Goal: Information Seeking & Learning: Compare options

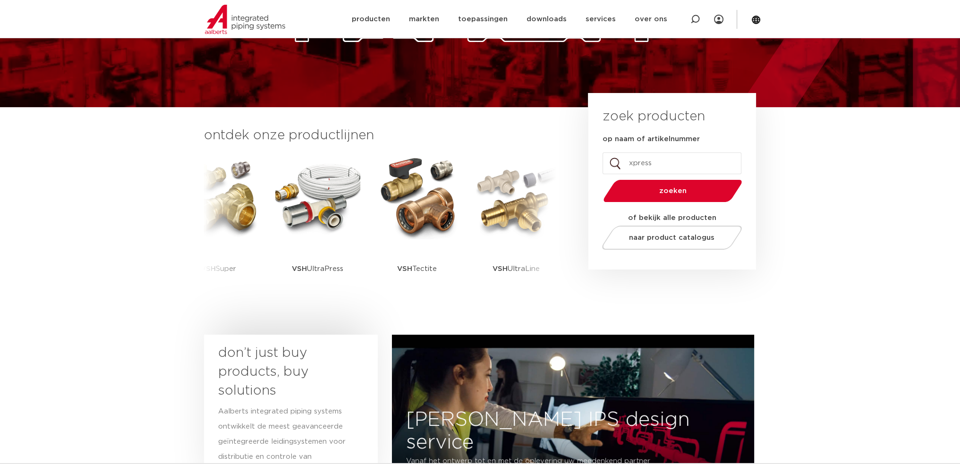
type input "xpress"
click at [599, 179] on button "zoeken" at bounding box center [672, 191] width 146 height 24
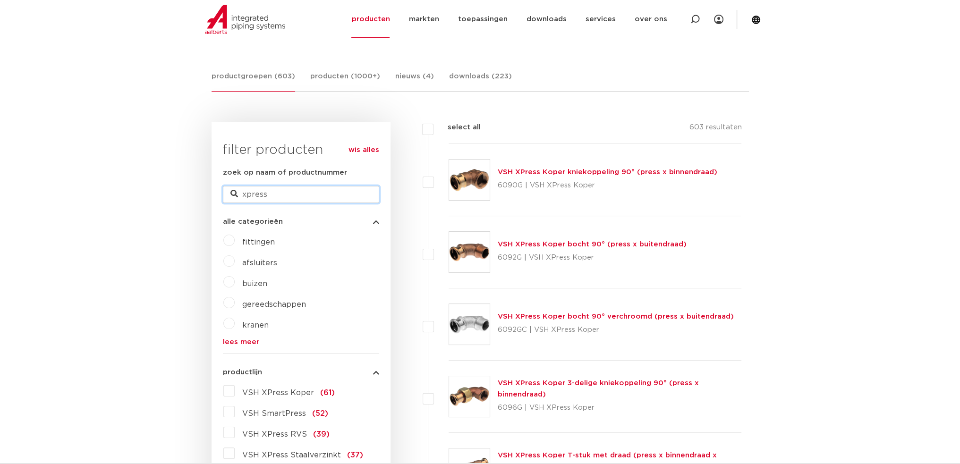
click at [276, 189] on input "xpress" at bounding box center [301, 194] width 156 height 17
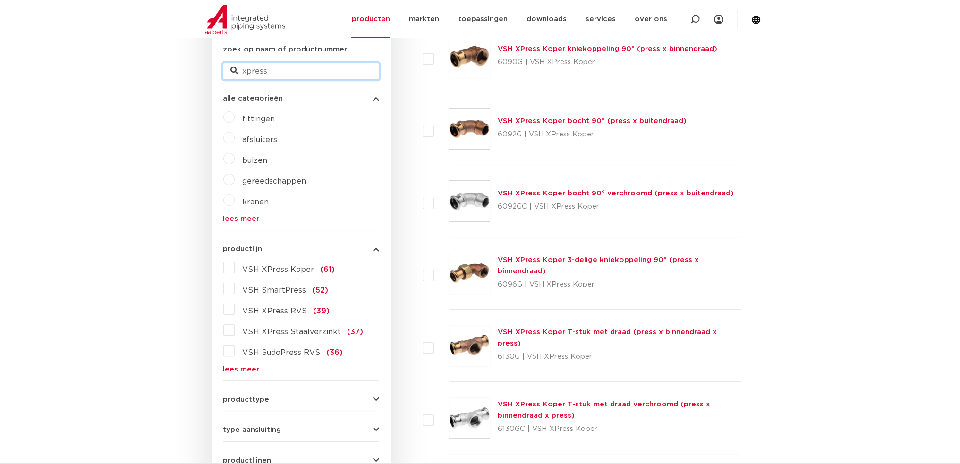
scroll to position [314, 0]
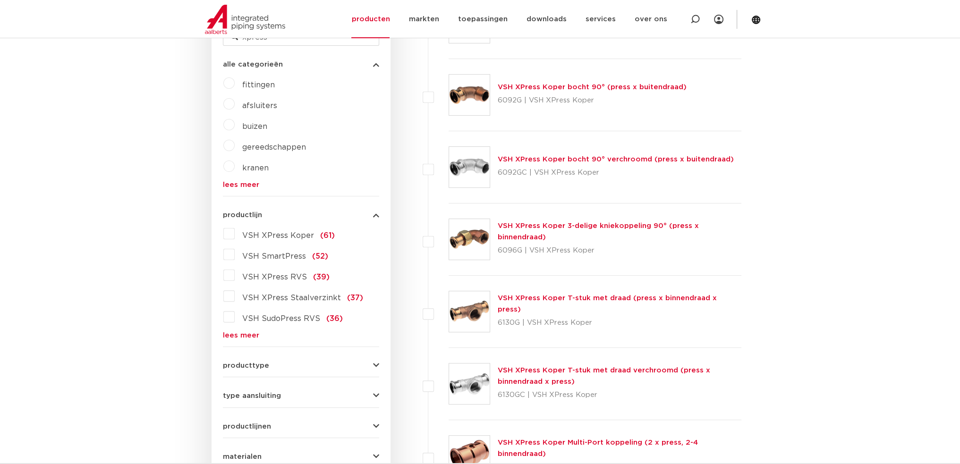
click at [235, 234] on label "VSH XPress Koper (61)" at bounding box center [285, 233] width 100 height 15
click at [0, 0] on input "VSH XPress Koper (61)" at bounding box center [0, 0] width 0 height 0
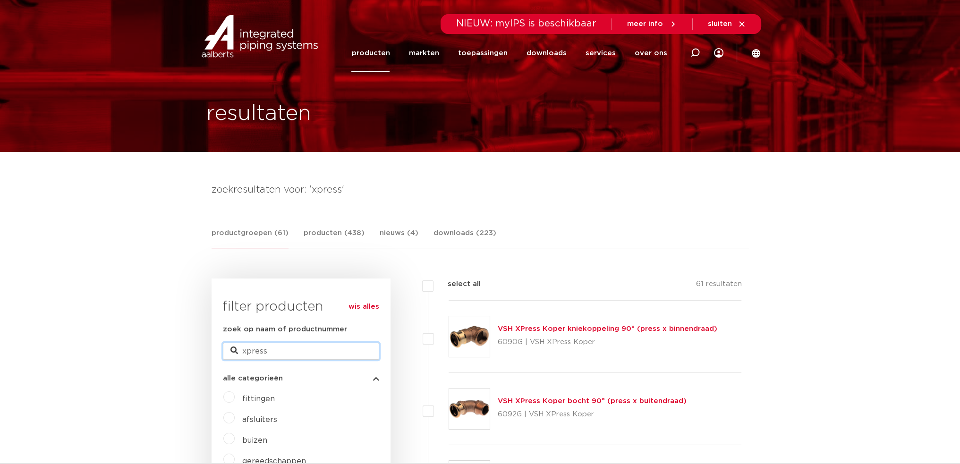
click at [300, 353] on input "xpress" at bounding box center [301, 351] width 156 height 17
type input "xpress 7002R"
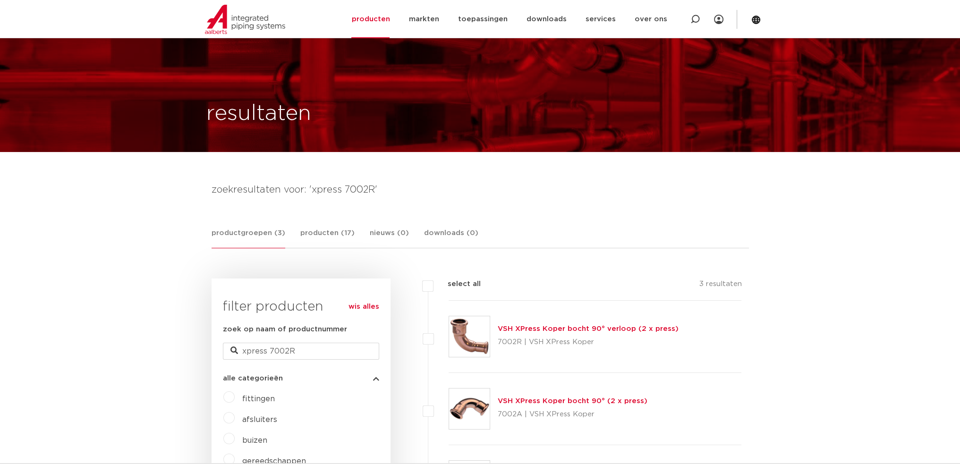
scroll to position [157, 0]
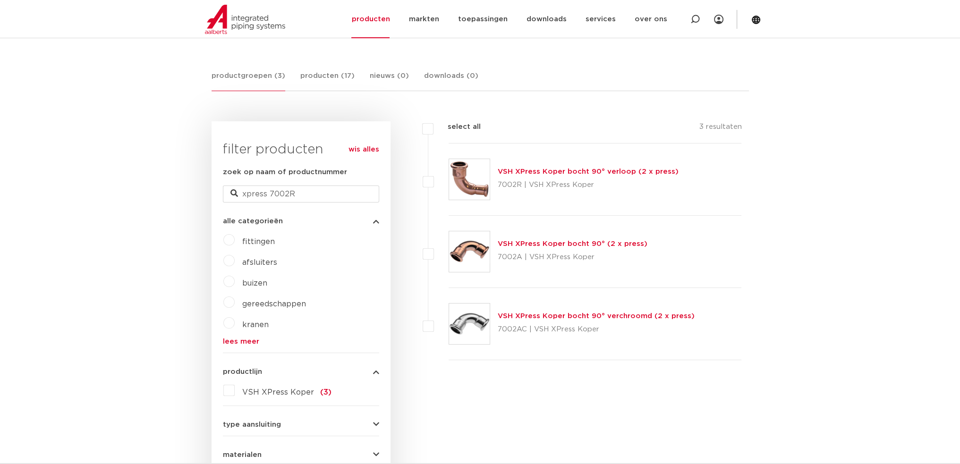
click at [624, 168] on link "VSH XPress Koper bocht 90° verloop (2 x press)" at bounding box center [588, 171] width 181 height 7
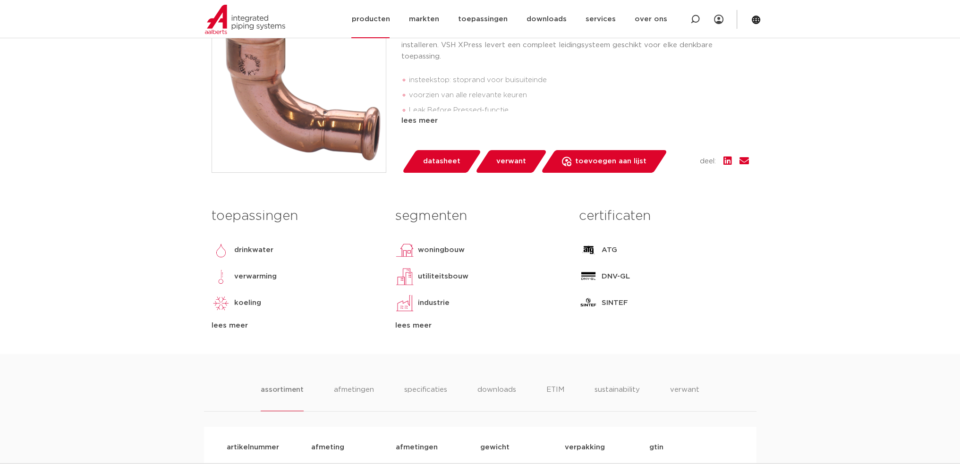
scroll to position [157, 0]
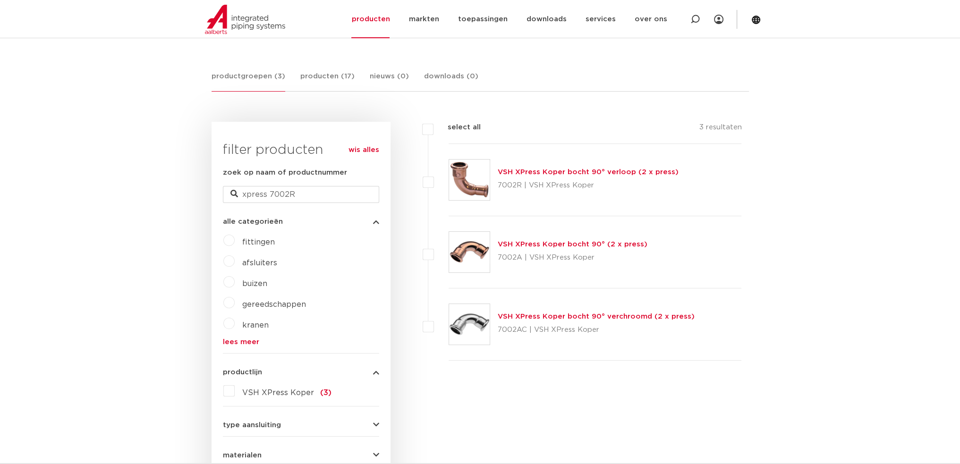
scroll to position [157, 0]
click at [612, 245] on link "VSH XPress Koper bocht 90° (2 x press)" at bounding box center [573, 244] width 150 height 7
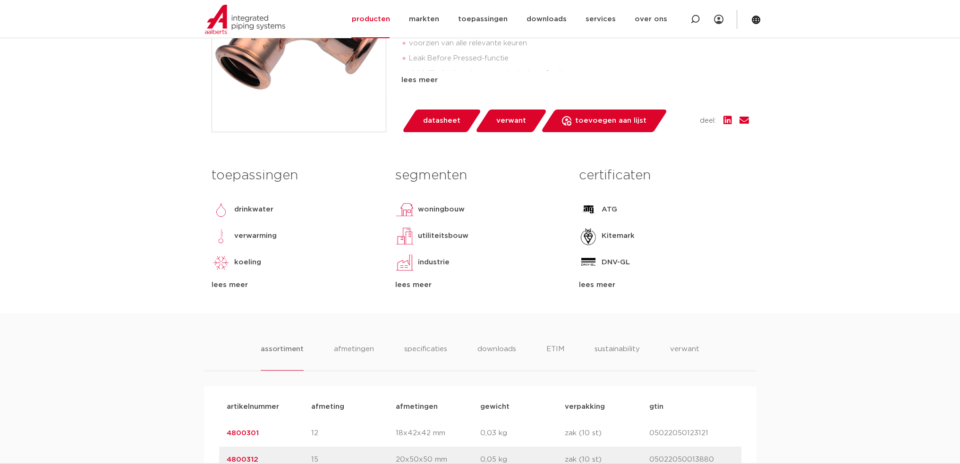
scroll to position [472, 0]
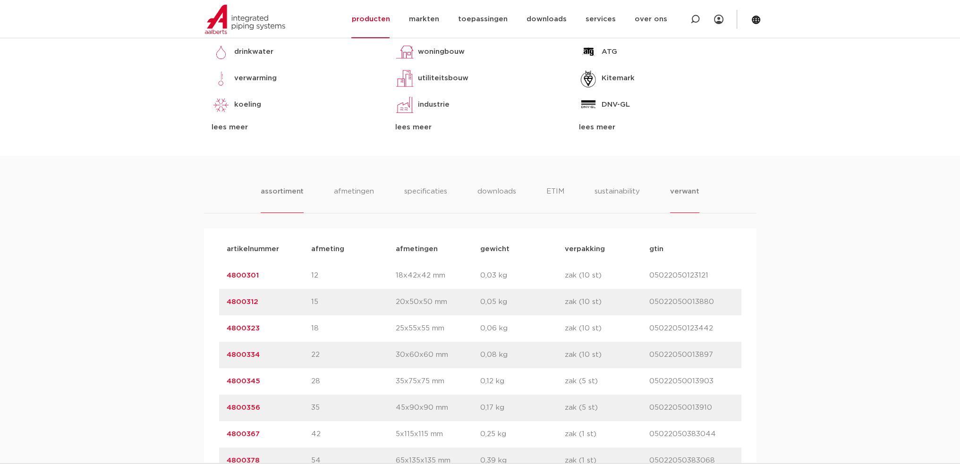
click at [693, 195] on li "verwant" at bounding box center [684, 199] width 29 height 27
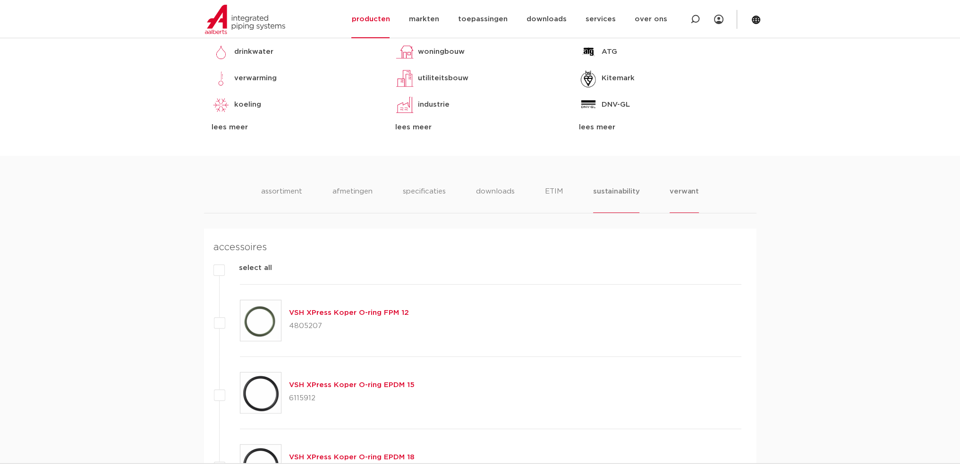
click at [609, 193] on li "sustainability" at bounding box center [616, 199] width 46 height 27
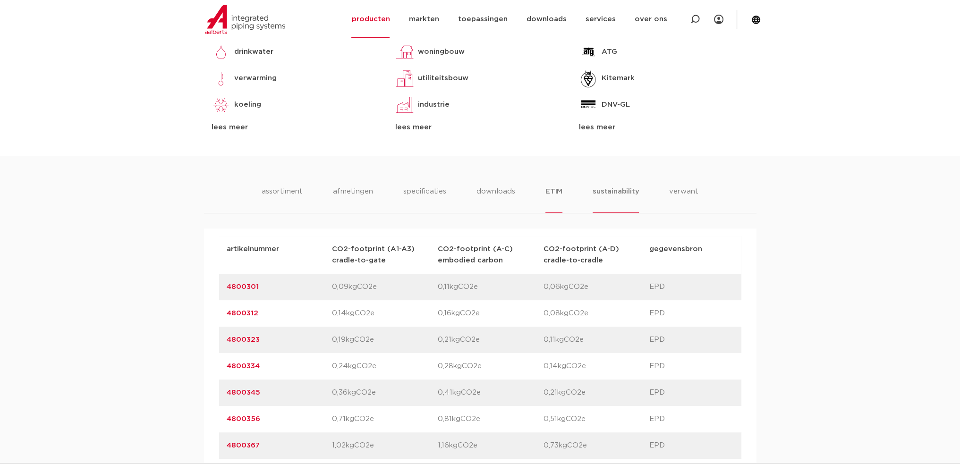
click at [556, 188] on li "ETIM" at bounding box center [554, 199] width 17 height 27
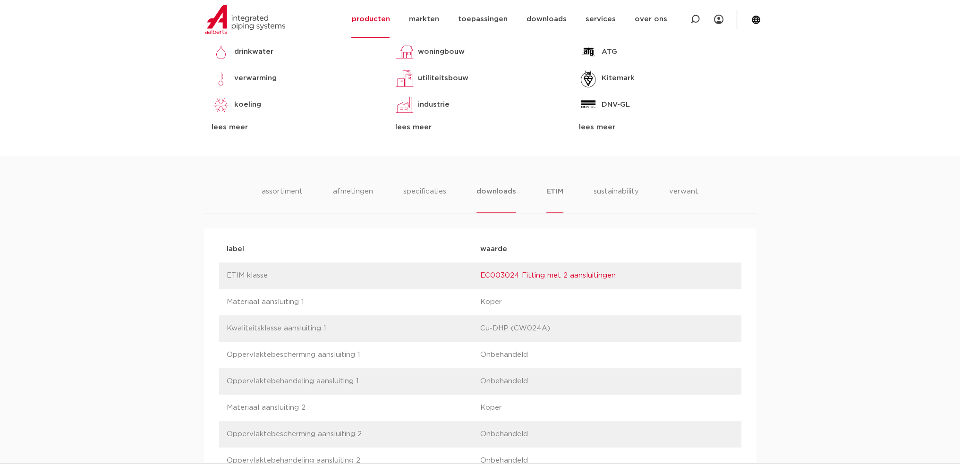
click at [488, 190] on li "downloads" at bounding box center [496, 199] width 39 height 27
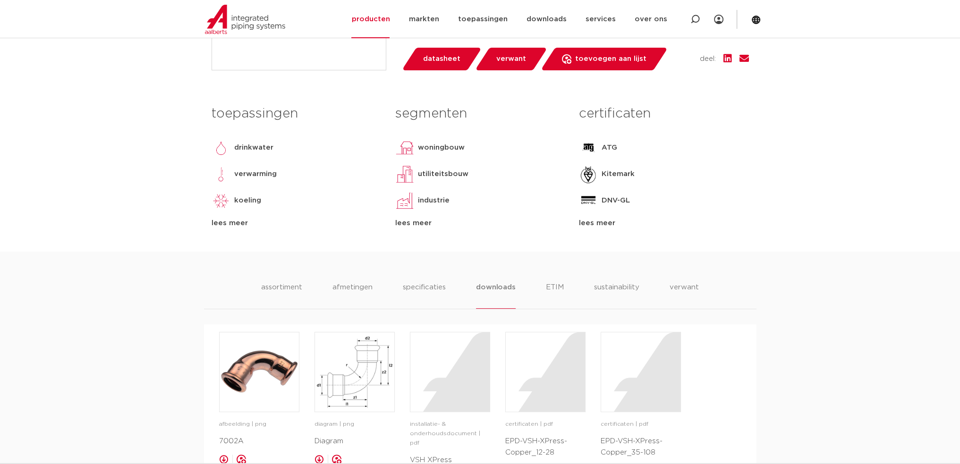
scroll to position [315, 0]
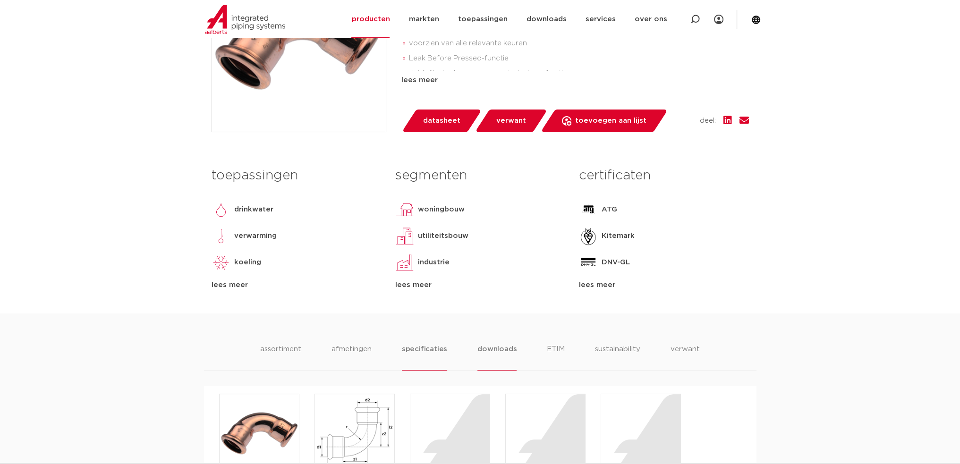
click at [431, 347] on li "specificaties" at bounding box center [424, 357] width 45 height 27
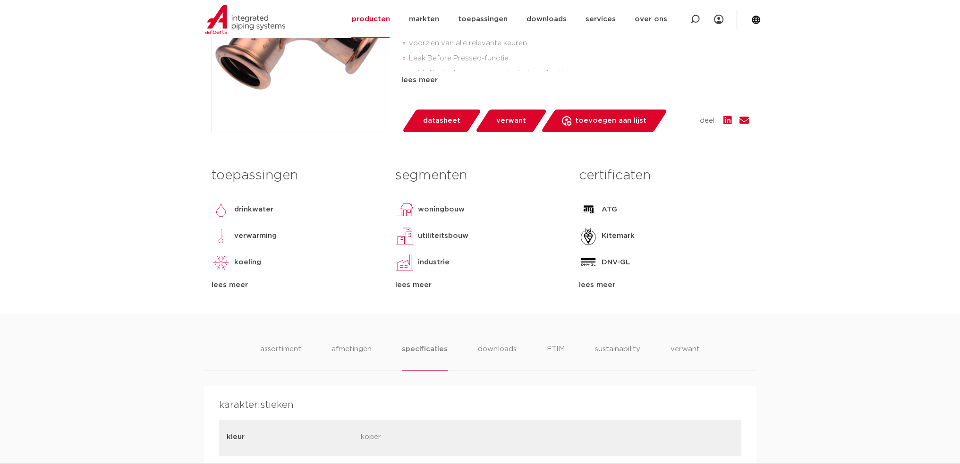
scroll to position [472, 0]
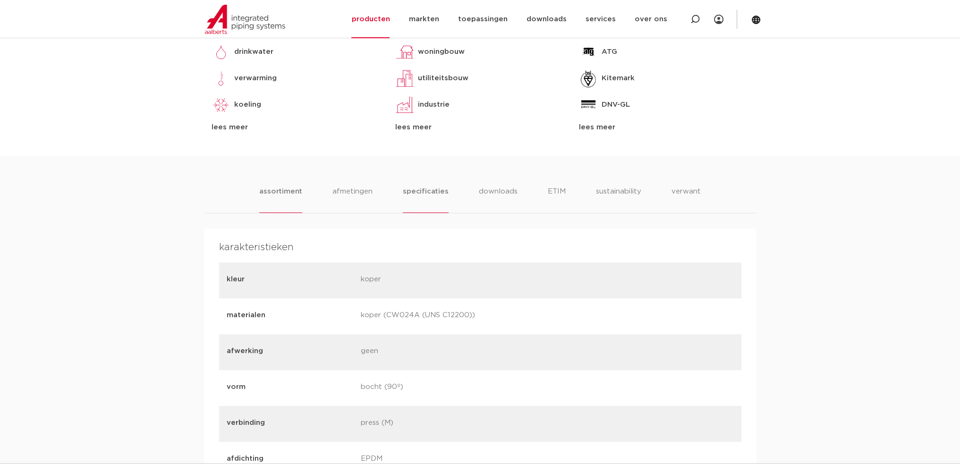
click at [289, 190] on li "assortiment" at bounding box center [280, 199] width 43 height 27
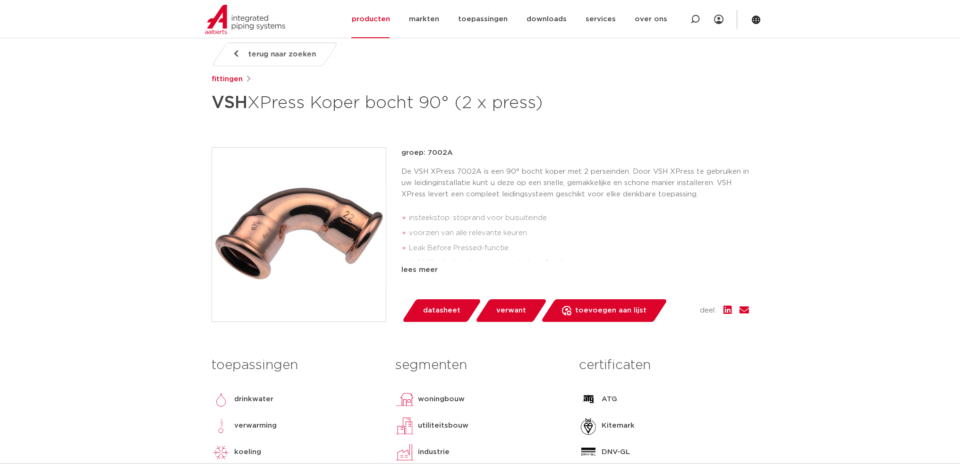
scroll to position [0, 0]
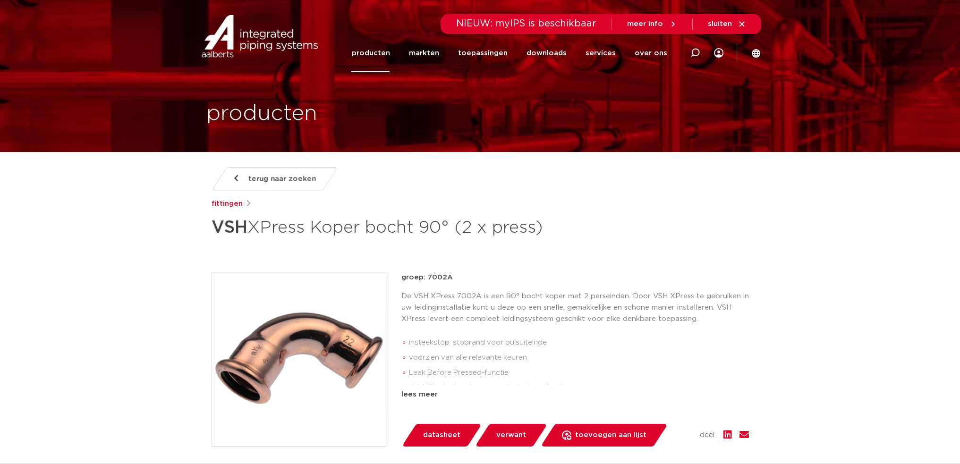
click at [276, 177] on span "terug naar zoeken" at bounding box center [282, 178] width 68 height 15
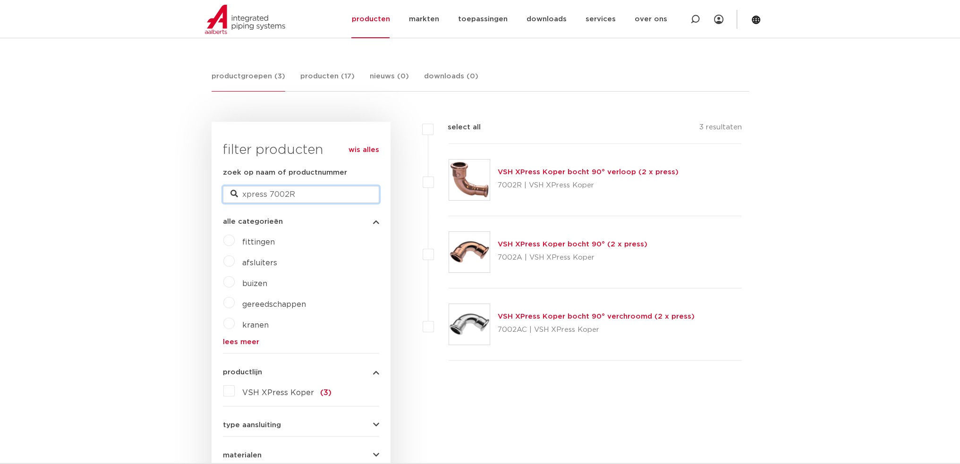
drag, startPoint x: 328, startPoint y: 197, endPoint x: 270, endPoint y: 195, distance: 57.7
click at [270, 195] on input "xpress 7002R" at bounding box center [301, 194] width 156 height 17
type input "xpress T"
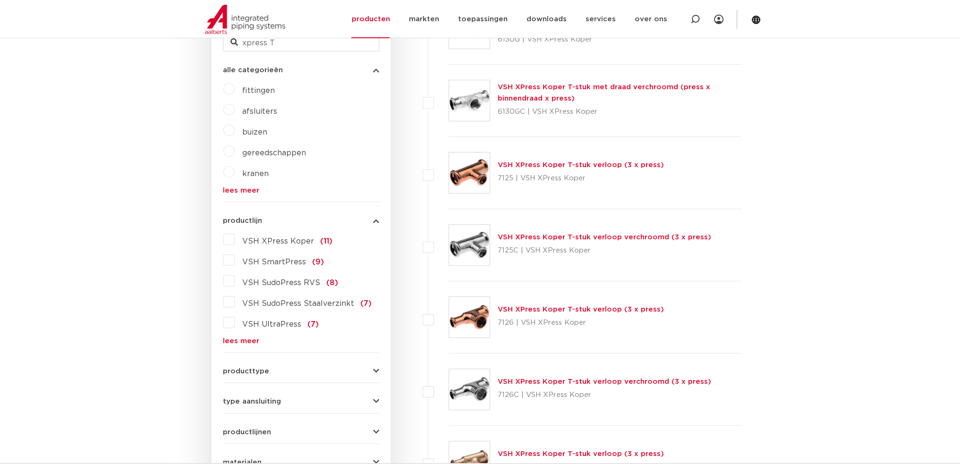
scroll to position [314, 0]
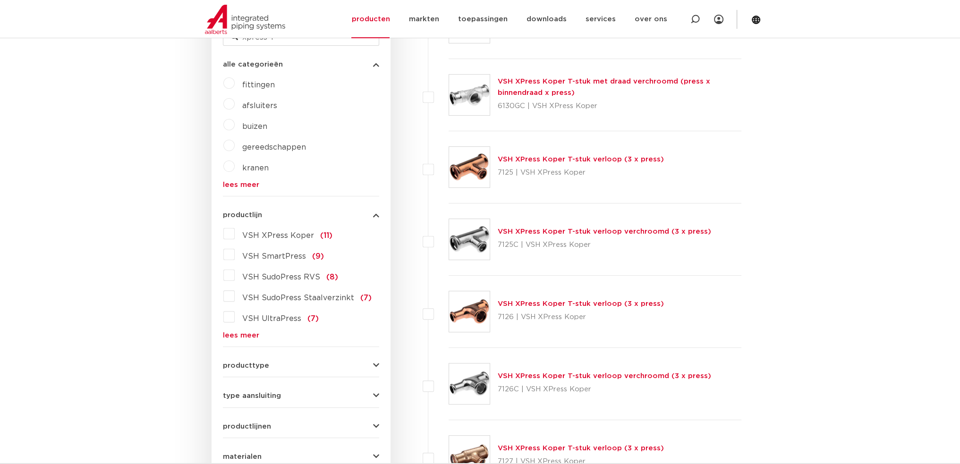
click at [608, 156] on link "VSH XPress Koper T-stuk verloop (3 x press)" at bounding box center [581, 159] width 166 height 7
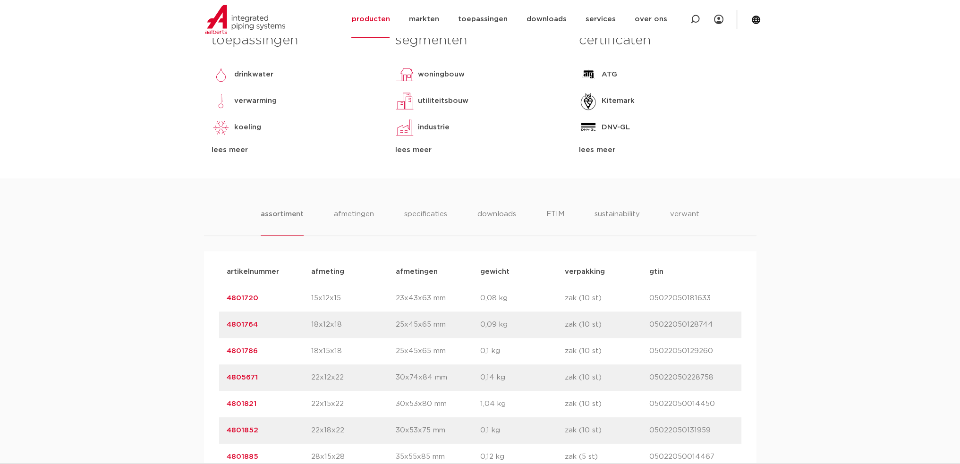
scroll to position [630, 0]
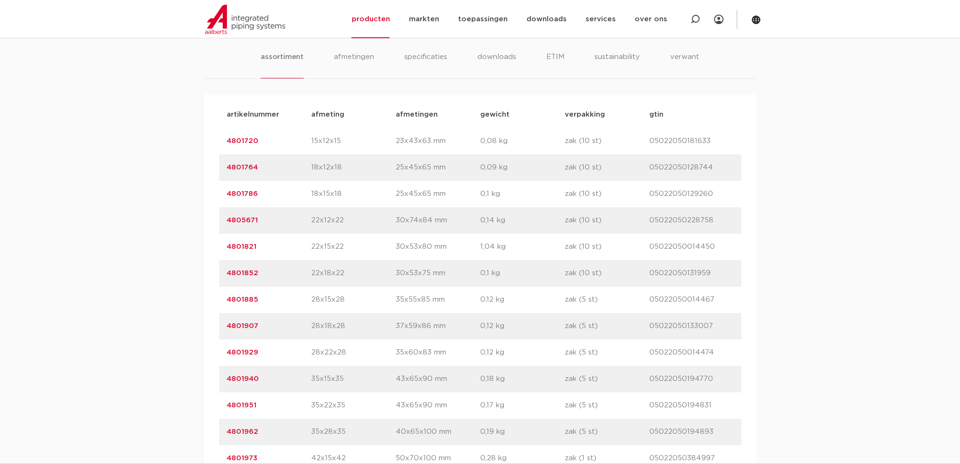
drag, startPoint x: 310, startPoint y: 249, endPoint x: 343, endPoint y: 254, distance: 33.5
click at [343, 254] on div "artikelnummer 4801821 afmeting 22x15x22 afmetingen 30x53x80 mm gewicht 1,04 kg …" at bounding box center [480, 247] width 522 height 26
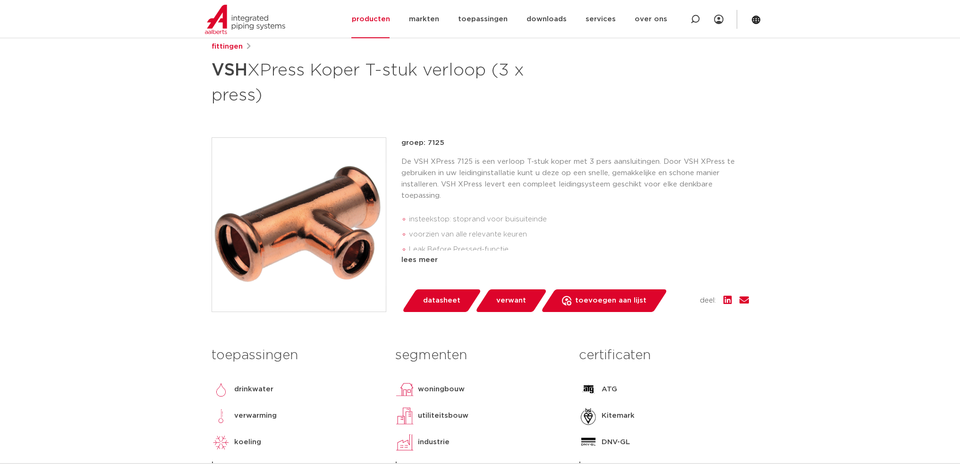
scroll to position [0, 0]
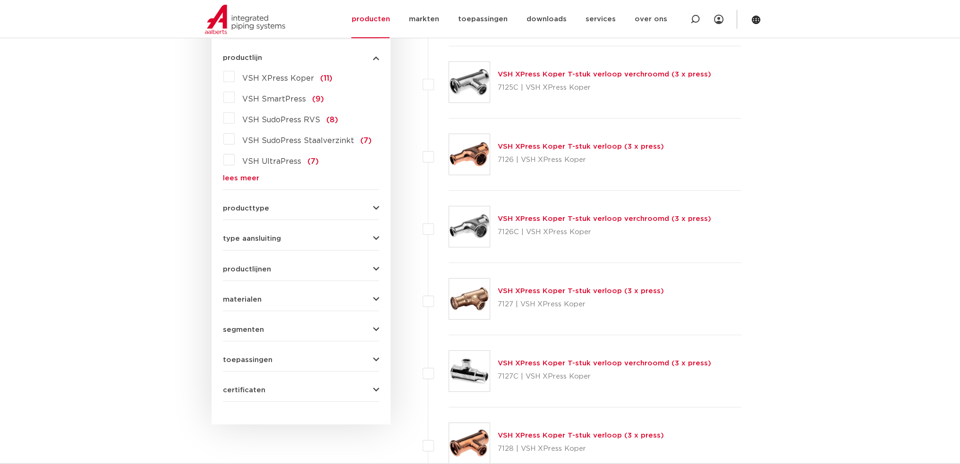
scroll to position [629, 0]
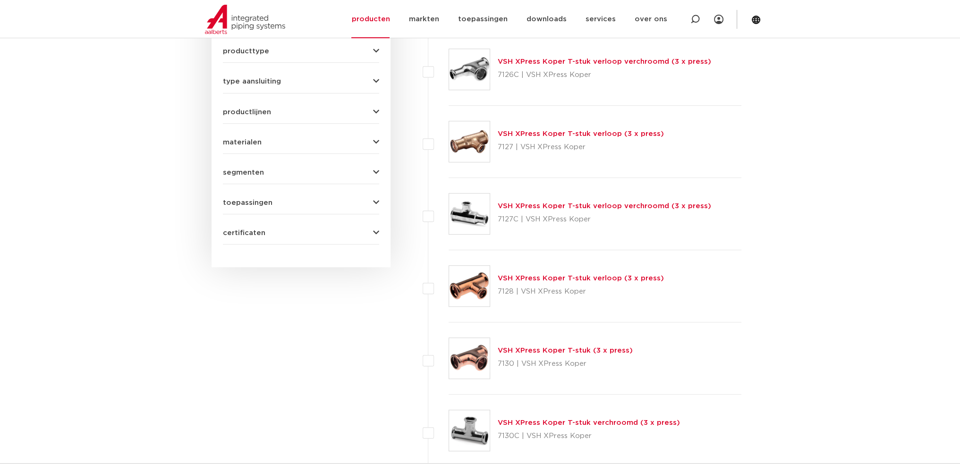
click at [611, 347] on link "VSH XPress Koper T-stuk (3 x press)" at bounding box center [565, 350] width 135 height 7
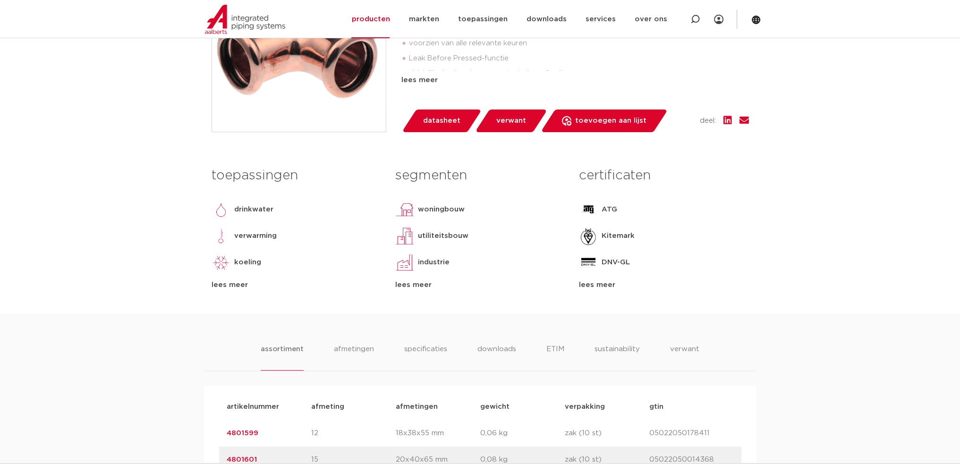
scroll to position [472, 0]
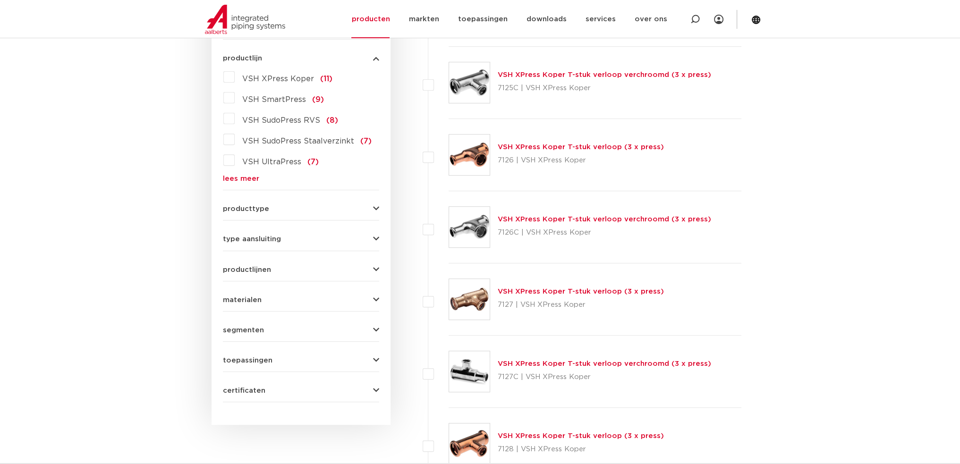
scroll to position [629, 0]
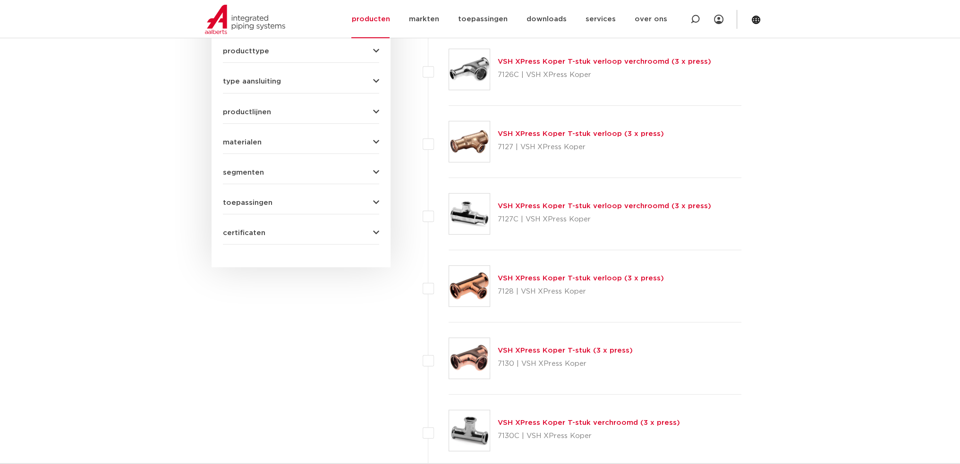
click at [607, 275] on link "VSH XPress Koper T-stuk verloop (3 x press)" at bounding box center [581, 278] width 166 height 7
click at [583, 350] on link "VSH XPress Koper T-stuk (3 x press)" at bounding box center [565, 350] width 135 height 7
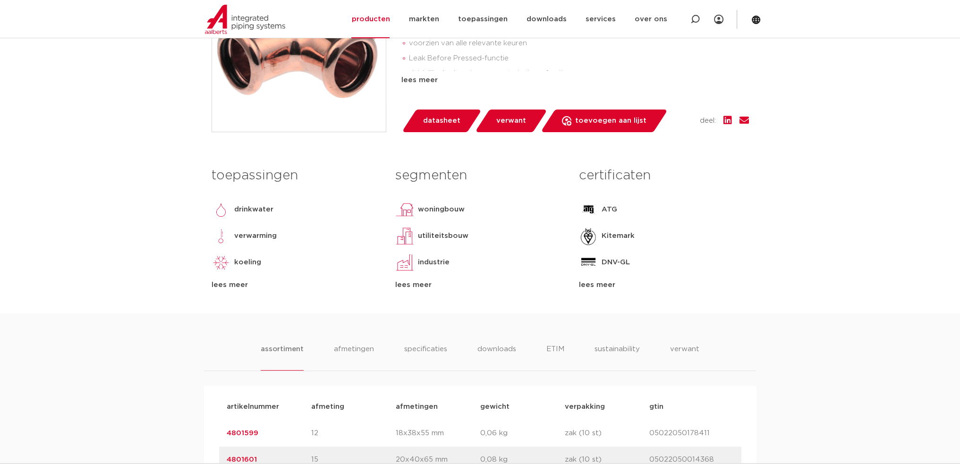
scroll to position [472, 0]
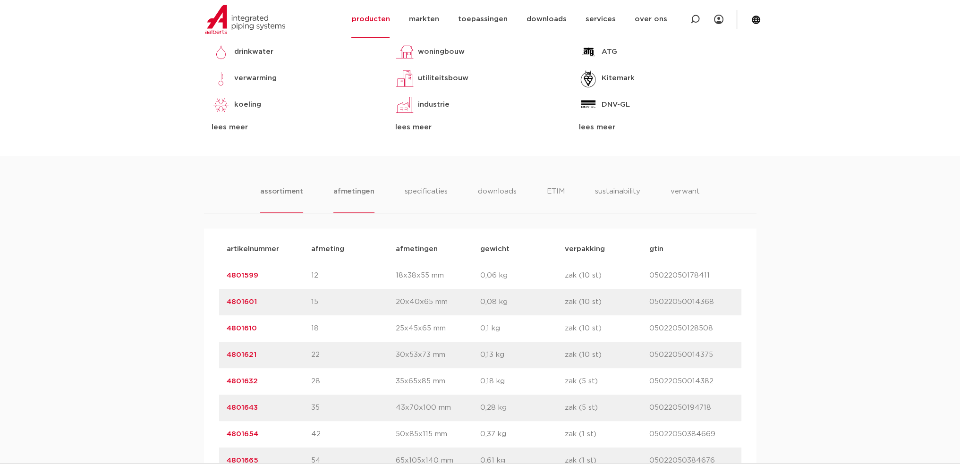
click at [362, 205] on li "afmetingen" at bounding box center [354, 199] width 41 height 27
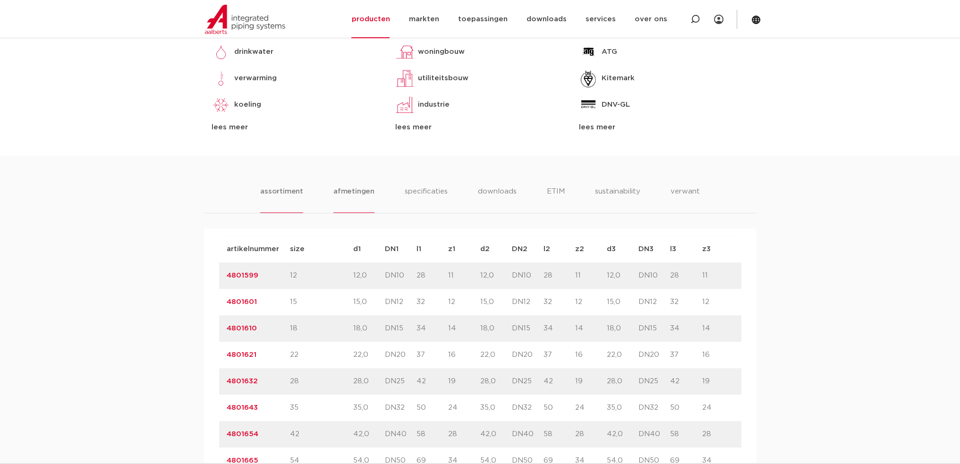
click at [266, 189] on li "assortiment" at bounding box center [281, 199] width 43 height 27
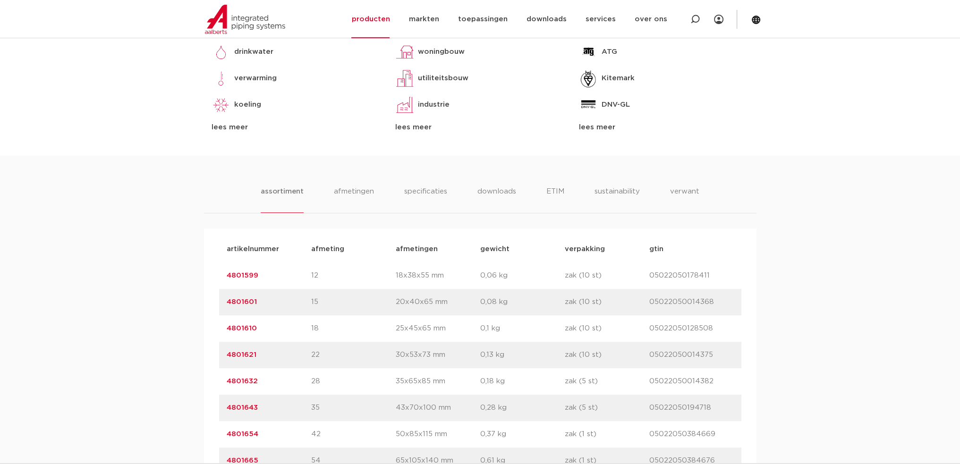
click at [325, 301] on p "15" at bounding box center [353, 302] width 85 height 11
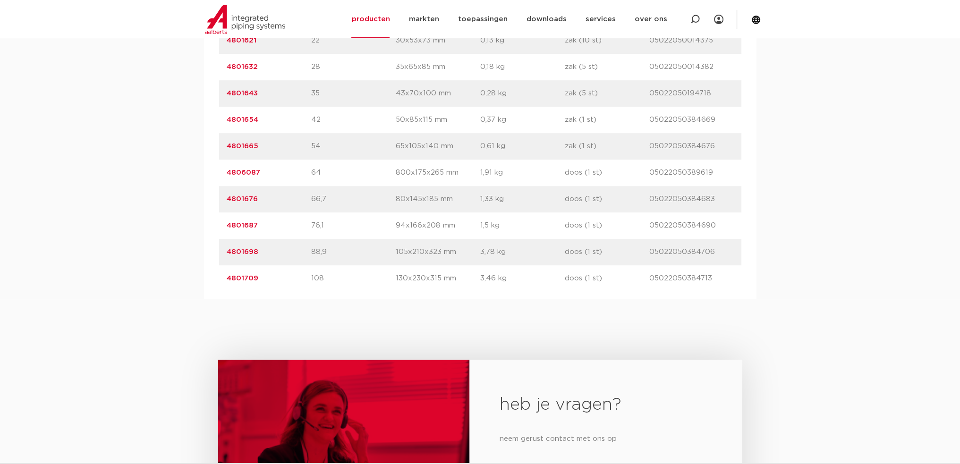
scroll to position [945, 0]
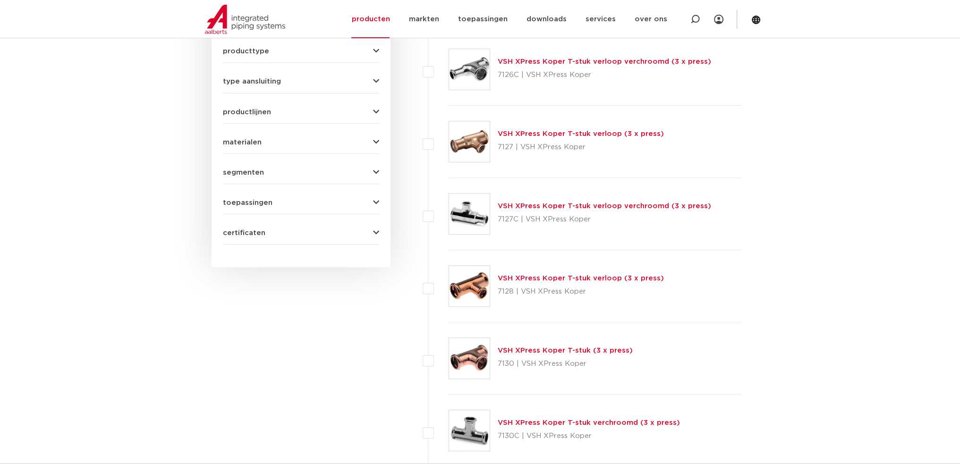
click at [651, 275] on link "VSH XPress Koper T-stuk verloop (3 x press)" at bounding box center [581, 278] width 166 height 7
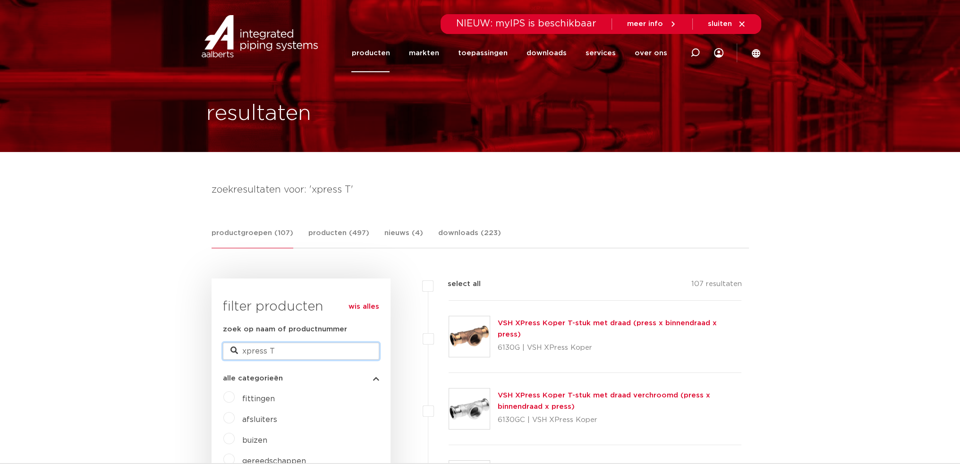
click at [288, 354] on input "xpress T" at bounding box center [301, 351] width 156 height 17
type input "x"
type input "7130"
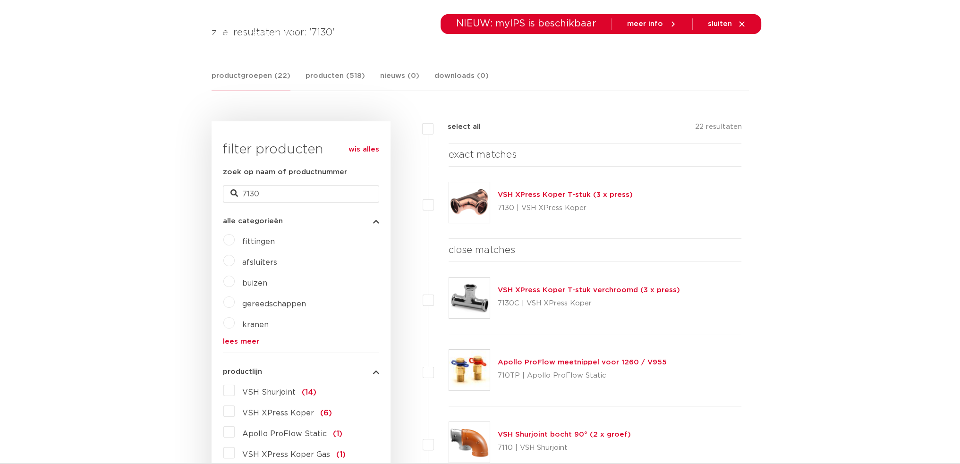
scroll to position [157, 0]
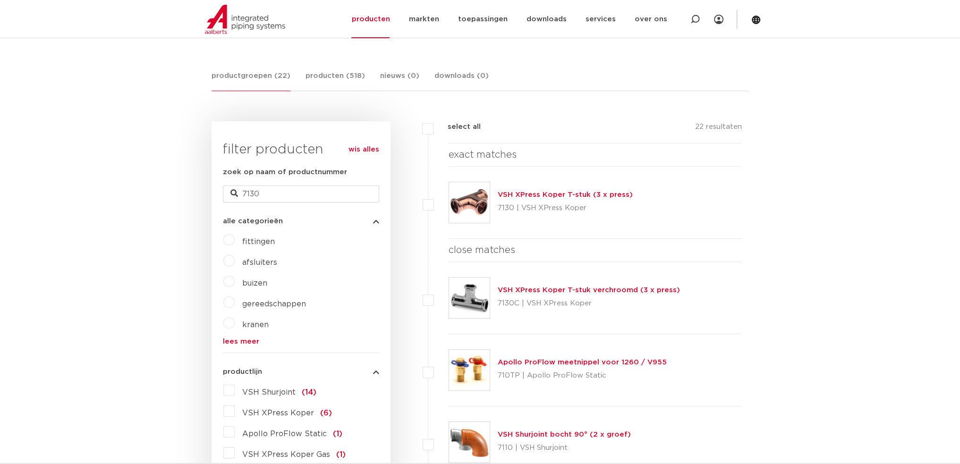
click at [591, 194] on link "VSH XPress Koper T-stuk (3 x press)" at bounding box center [565, 194] width 135 height 7
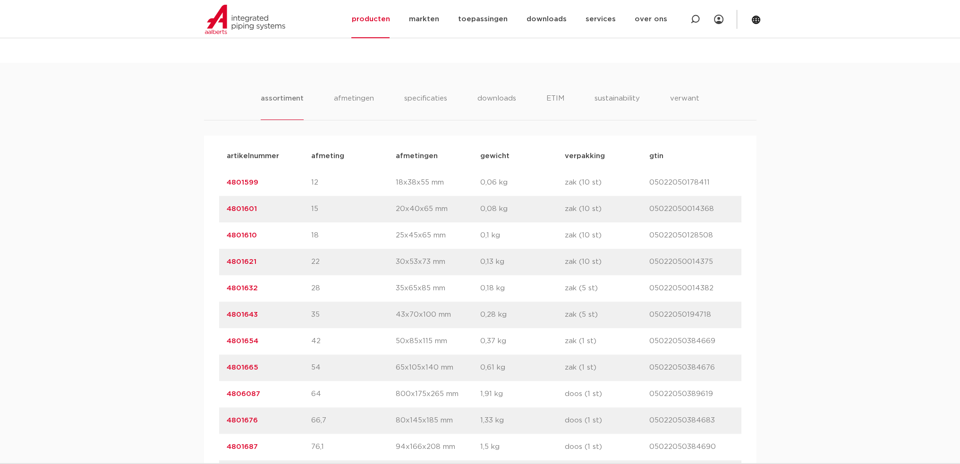
scroll to position [630, 0]
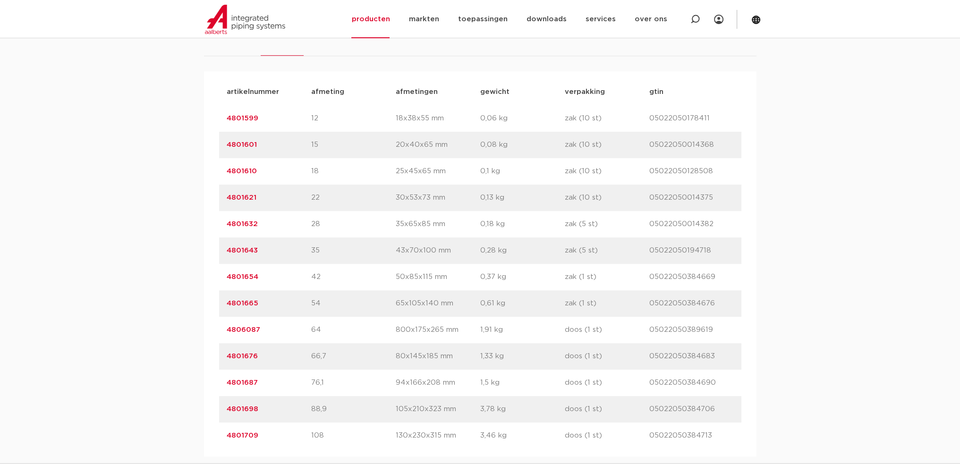
drag, startPoint x: 292, startPoint y: 147, endPoint x: 334, endPoint y: 148, distance: 42.5
click at [334, 148] on div "artikelnummer 4801601 afmeting 15 [GEOGRAPHIC_DATA] 20x40x65 mm gewicht 0,08 kg…" at bounding box center [480, 145] width 522 height 26
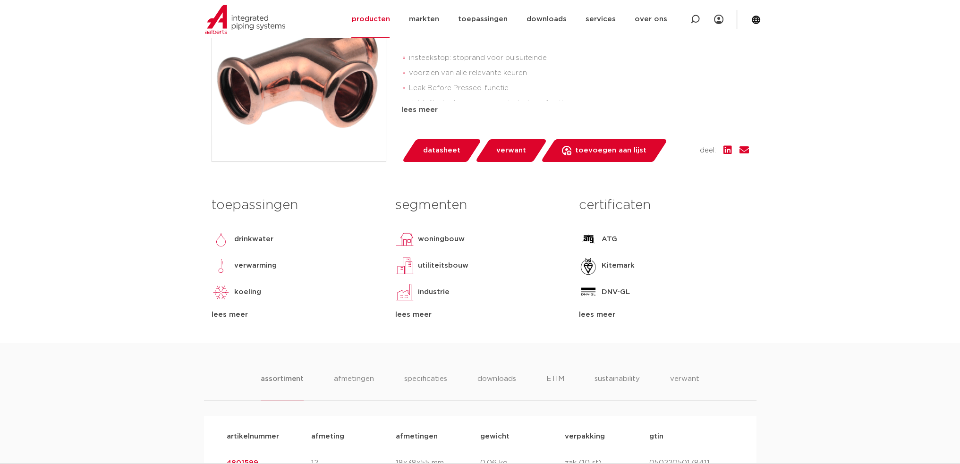
scroll to position [89, 0]
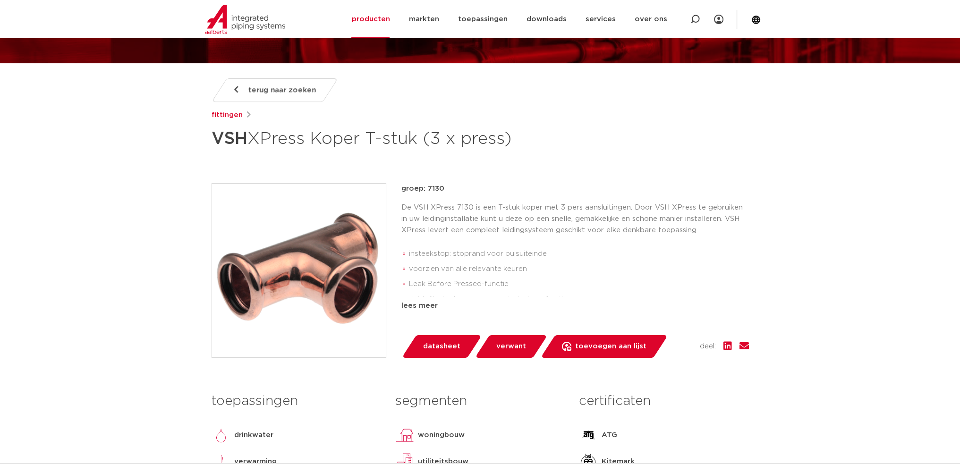
click at [453, 351] on span "datasheet" at bounding box center [441, 346] width 37 height 15
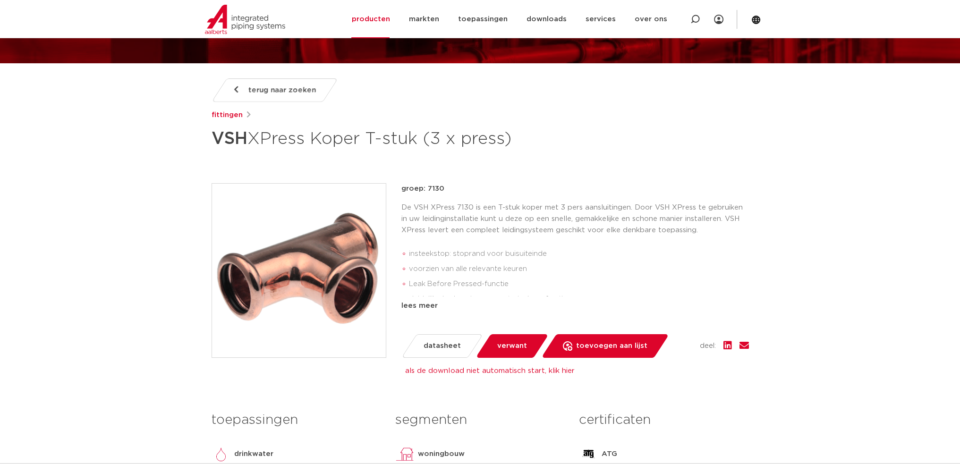
scroll to position [246, 0]
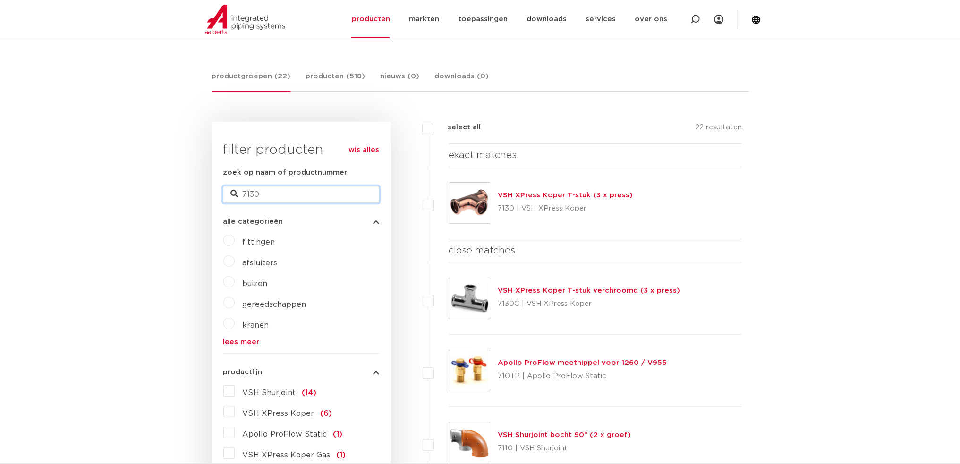
drag, startPoint x: 291, startPoint y: 196, endPoint x: 221, endPoint y: 198, distance: 70.4
click at [221, 198] on div "wis alles filter producten zoek op naam of productnummer 7130 alle categorieën …" at bounding box center [301, 413] width 179 height 582
type input "S25"
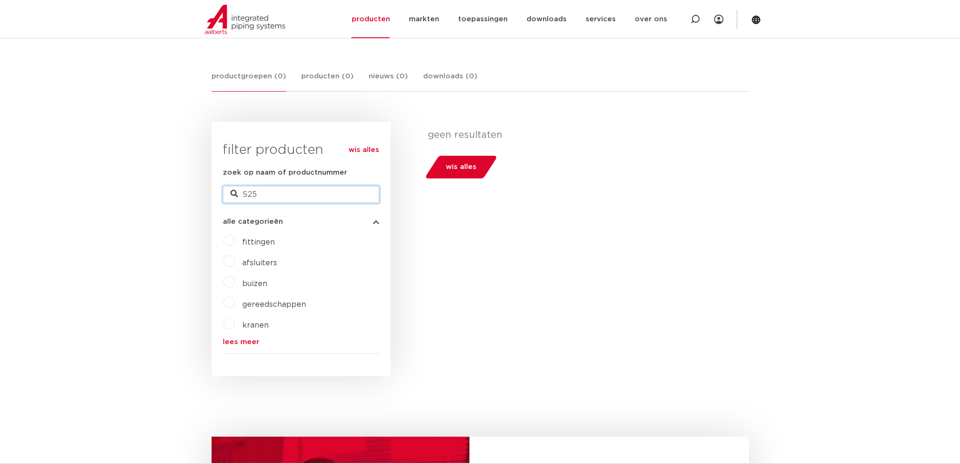
drag, startPoint x: 272, startPoint y: 196, endPoint x: 222, endPoint y: 194, distance: 49.6
click at [222, 194] on div "wis alles filter producten zoek op naam of productnummer S25 alle categorieën […" at bounding box center [301, 249] width 179 height 255
click at [270, 199] on input "zoek op naam of productnummer" at bounding box center [301, 194] width 156 height 17
type input "7130"
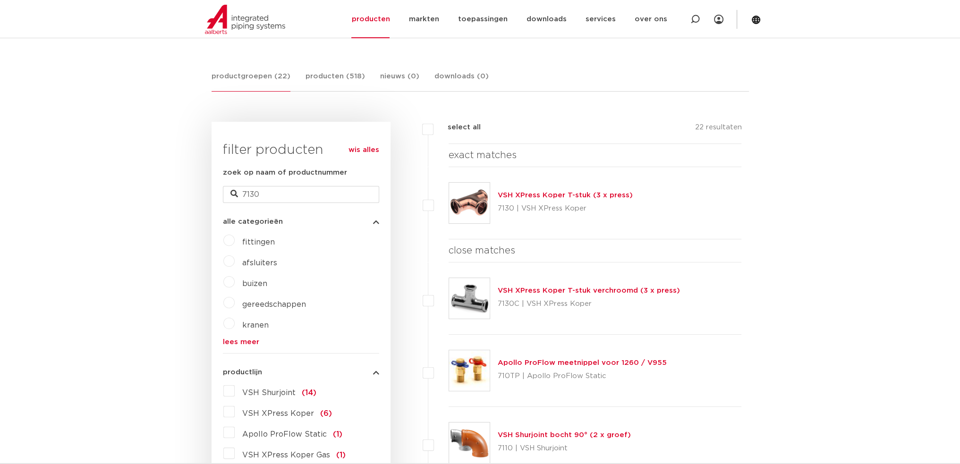
click at [543, 192] on link "VSH XPress Koper T-stuk (3 x press)" at bounding box center [565, 195] width 135 height 7
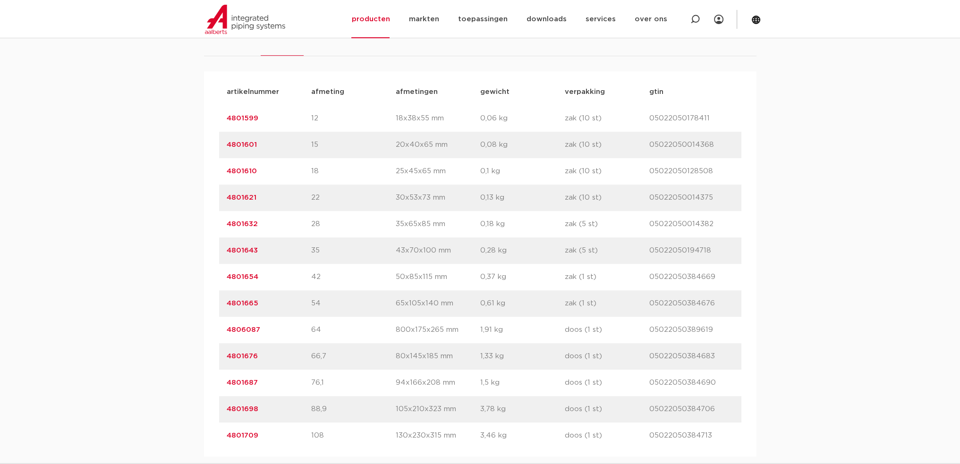
scroll to position [472, 0]
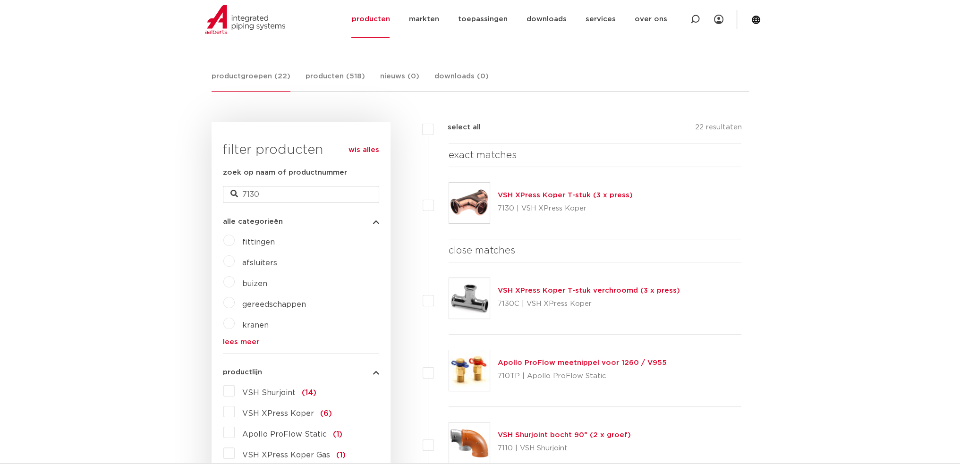
scroll to position [157, 0]
drag, startPoint x: 292, startPoint y: 190, endPoint x: 223, endPoint y: 191, distance: 69.9
click at [223, 191] on input "7130" at bounding box center [301, 194] width 156 height 17
type input "xpress t"
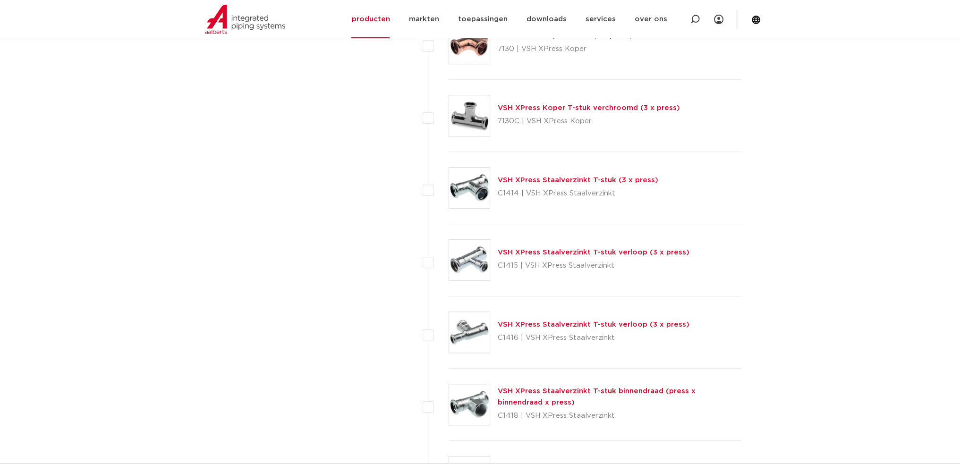
scroll to position [787, 0]
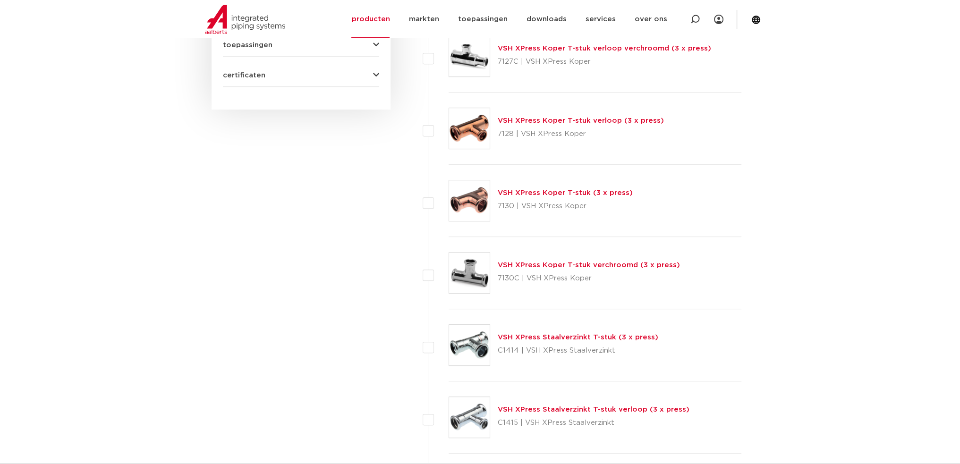
click at [626, 124] on div "VSH XPress Koper T-stuk verloop (3 x press) 7128 | VSH XPress Koper" at bounding box center [581, 128] width 166 height 26
click at [610, 117] on link "VSH XPress Koper T-stuk verloop (3 x press)" at bounding box center [581, 120] width 166 height 7
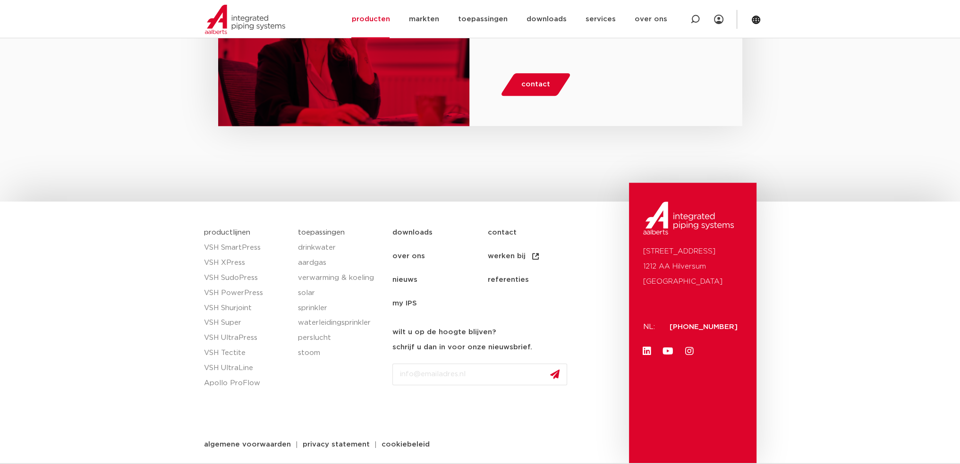
scroll to position [530, 0]
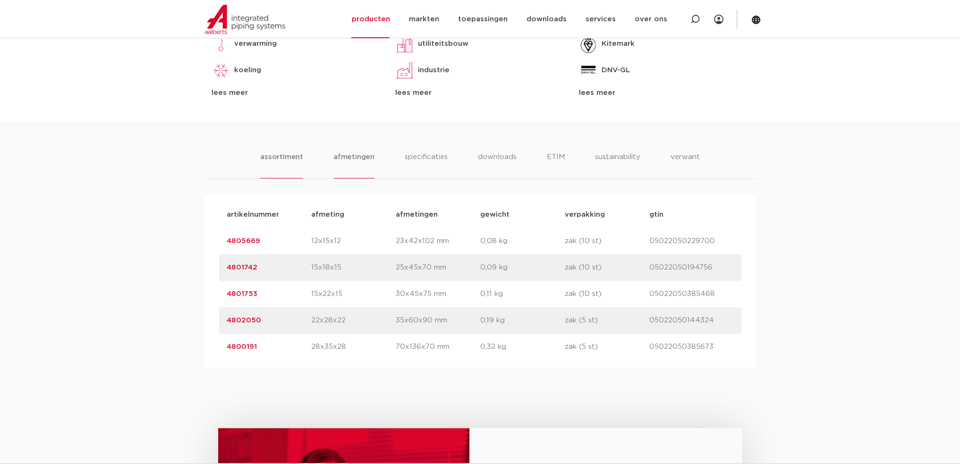
click at [342, 162] on li "afmetingen" at bounding box center [354, 165] width 41 height 27
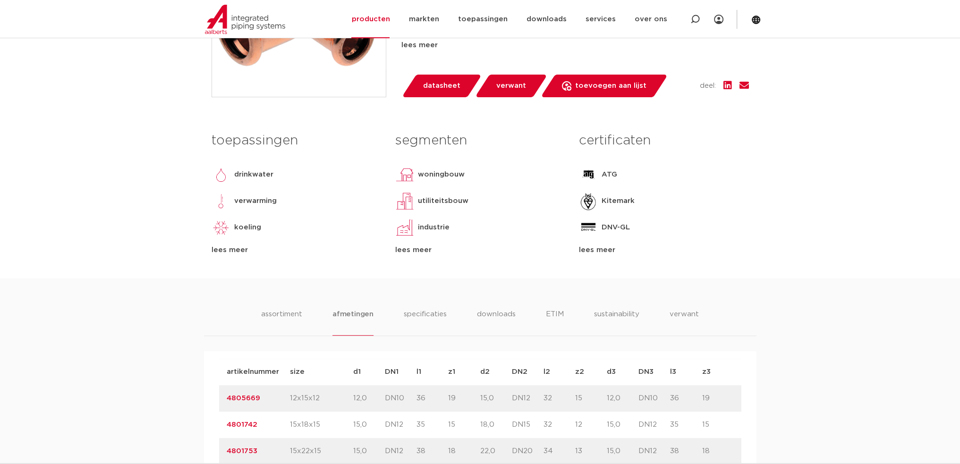
scroll to position [57, 0]
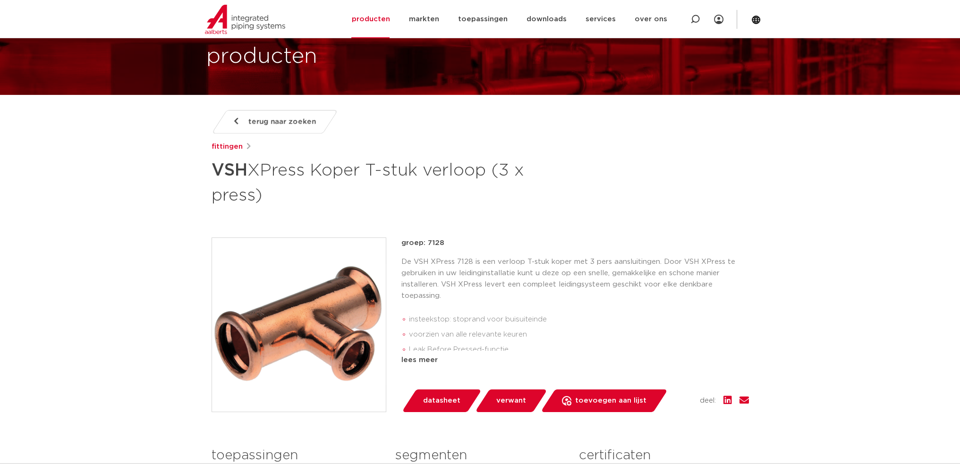
click at [508, 407] on span "verwant" at bounding box center [512, 401] width 30 height 15
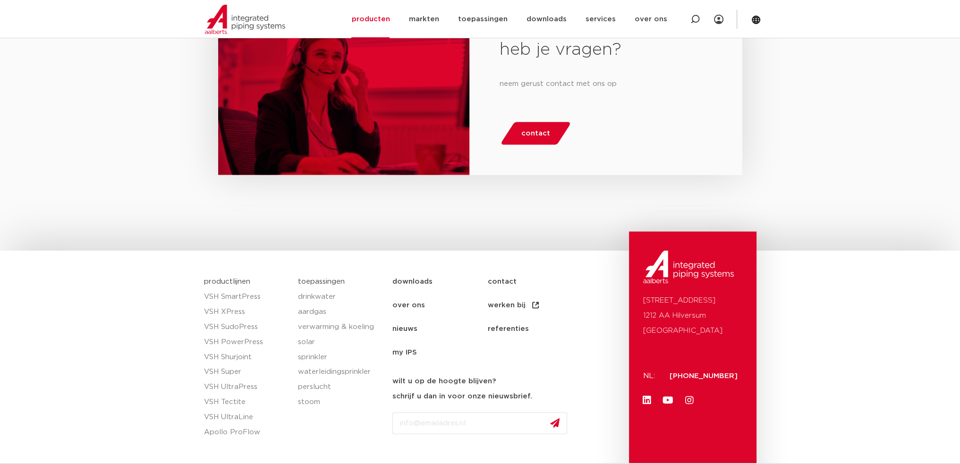
scroll to position [2338, 0]
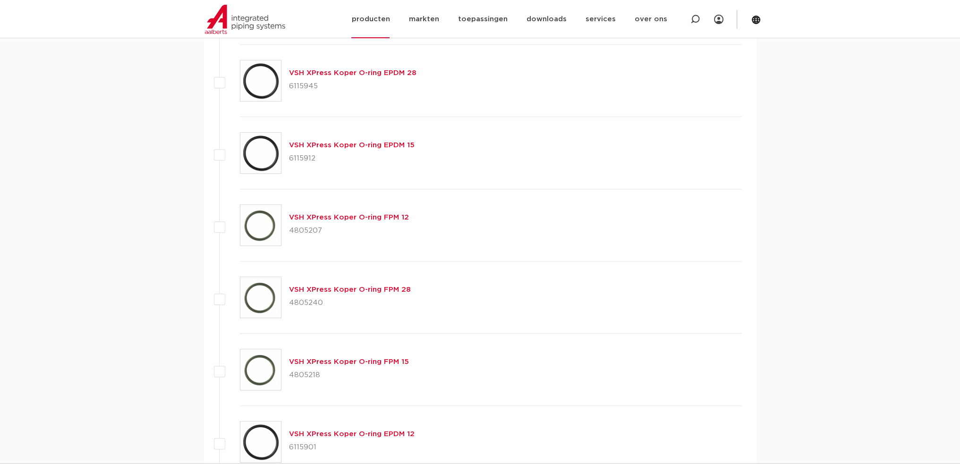
scroll to position [471, 0]
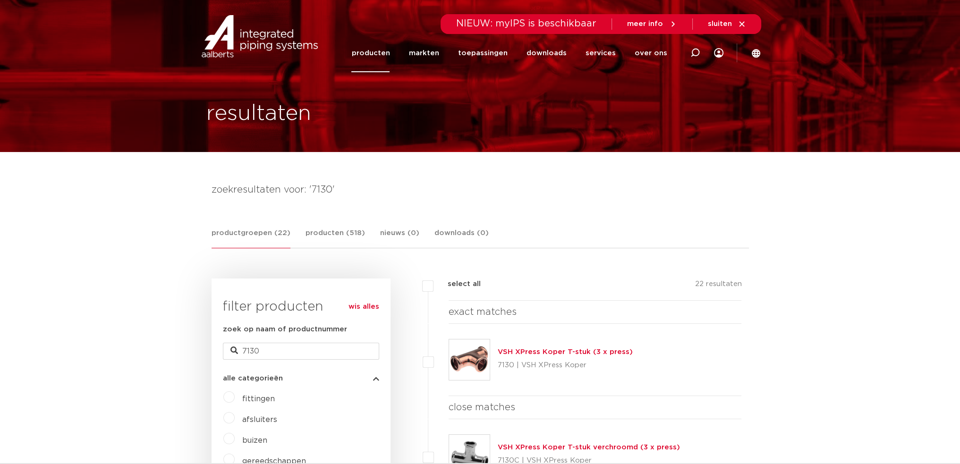
scroll to position [157, 0]
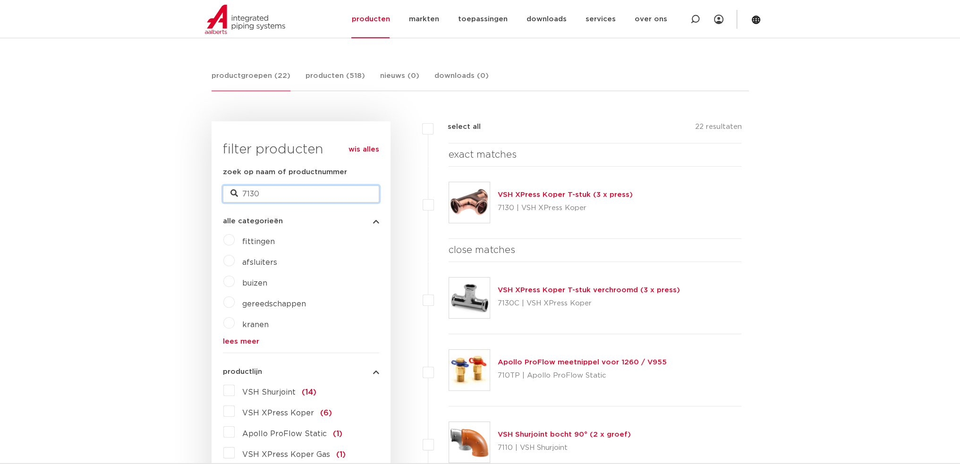
drag, startPoint x: 261, startPoint y: 192, endPoint x: 208, endPoint y: 197, distance: 53.1
type input "T"
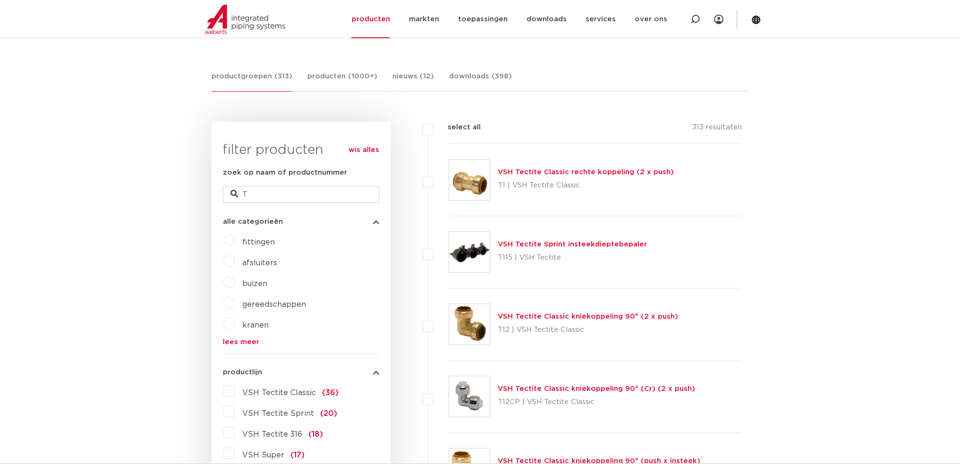
scroll to position [157, 0]
click at [268, 190] on input "T" at bounding box center [301, 194] width 156 height 17
type input "T-stuk"
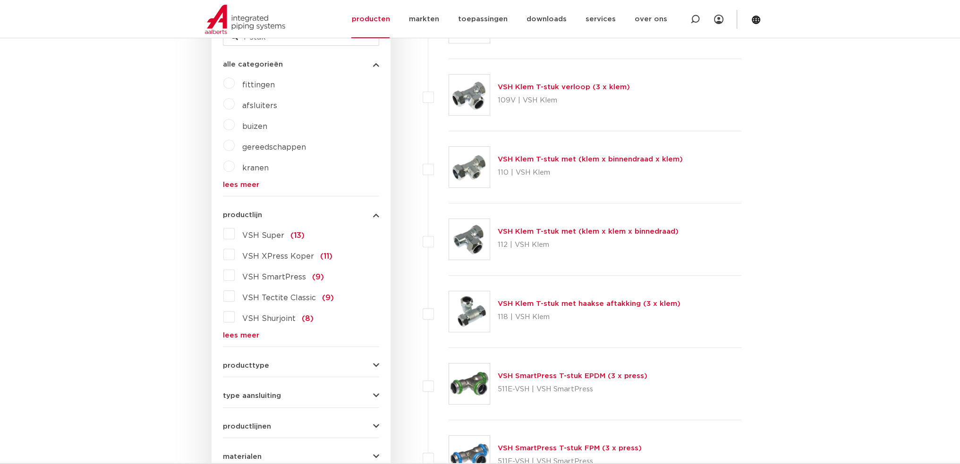
scroll to position [157, 0]
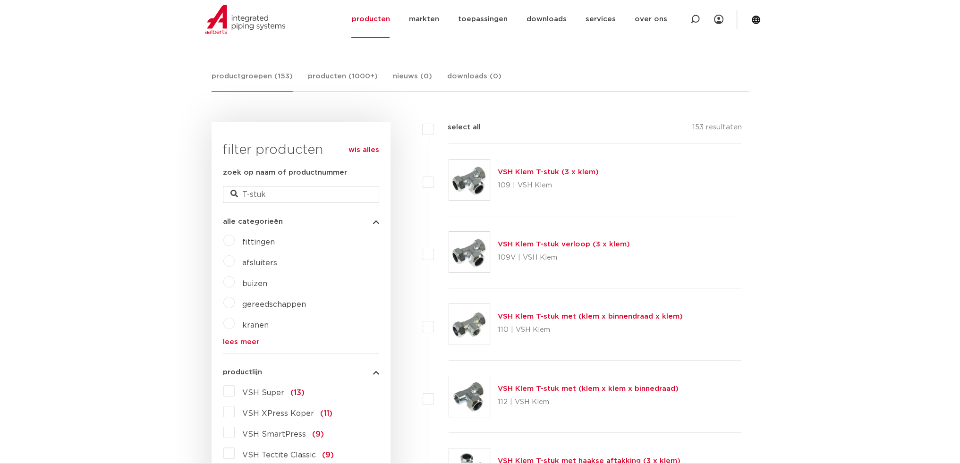
click at [235, 408] on label "VSH XPress Koper (11)" at bounding box center [284, 411] width 98 height 15
click at [0, 0] on input "VSH XPress Koper (11)" at bounding box center [0, 0] width 0 height 0
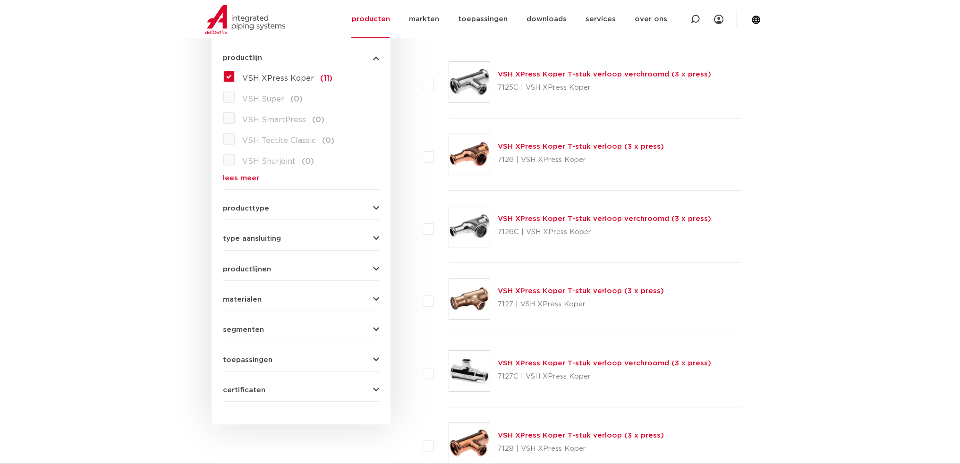
scroll to position [314, 0]
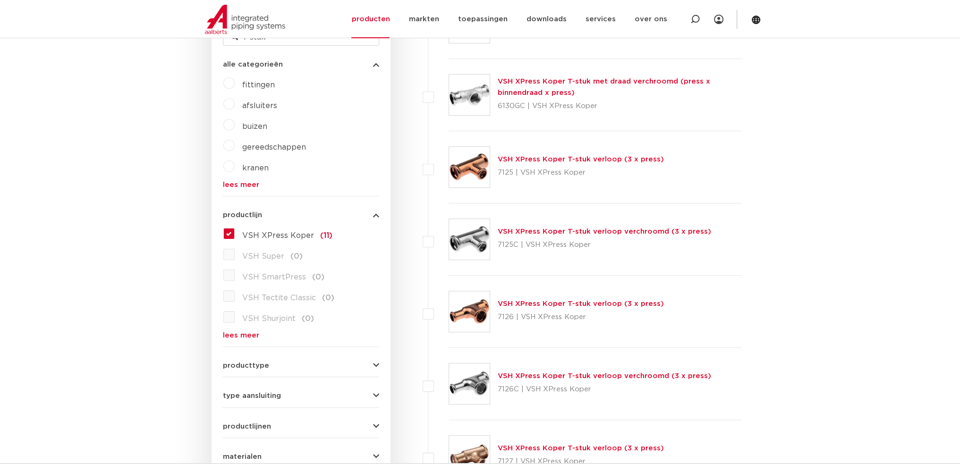
click at [626, 157] on link "VSH XPress Koper T-stuk verloop (3 x press)" at bounding box center [581, 159] width 166 height 7
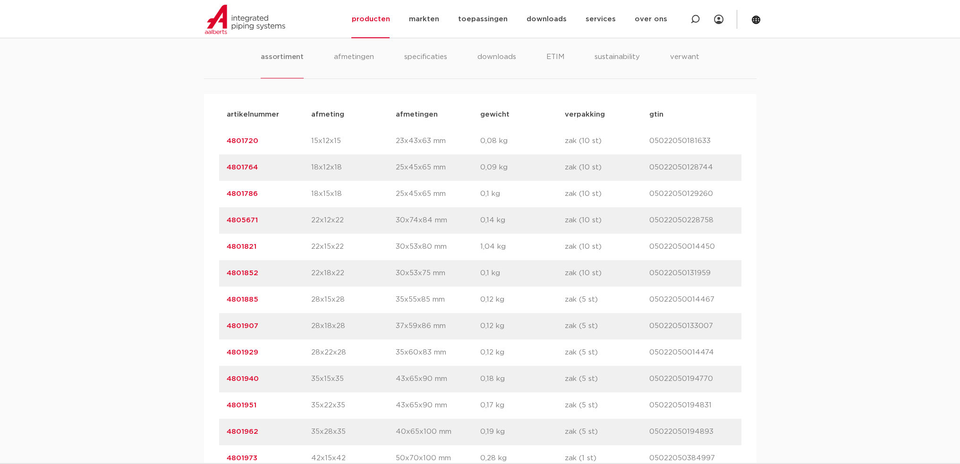
click at [242, 245] on link "4801821" at bounding box center [242, 246] width 30 height 7
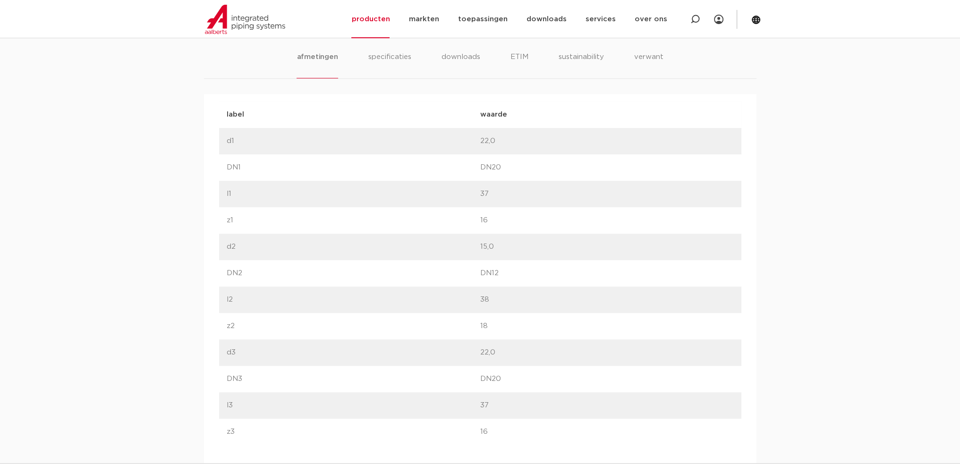
scroll to position [315, 0]
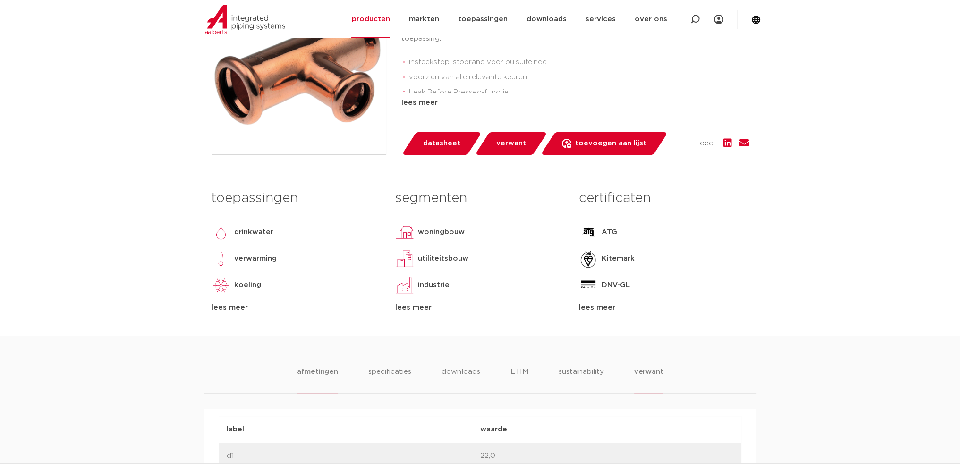
click at [645, 369] on li "verwant" at bounding box center [648, 380] width 29 height 27
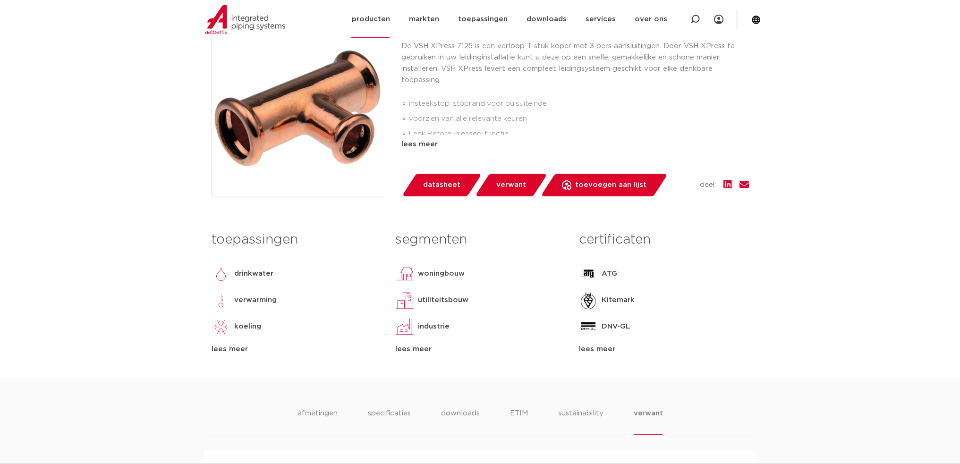
scroll to position [0, 0]
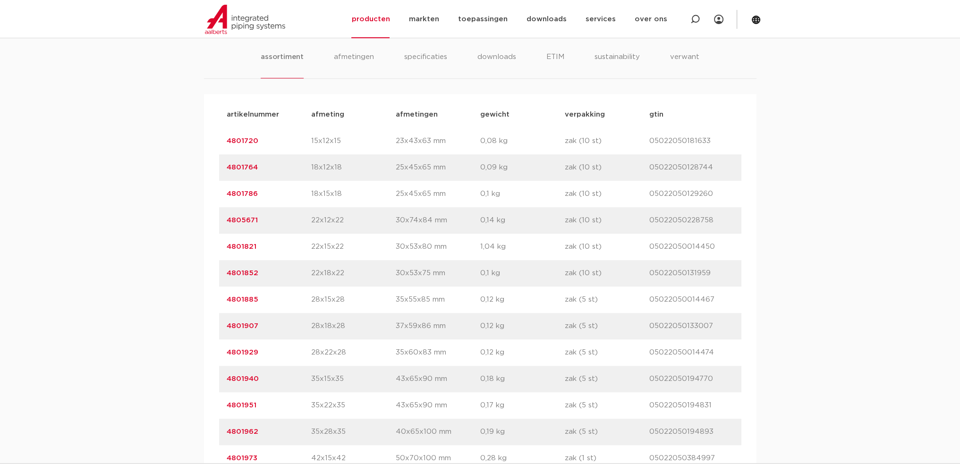
click at [245, 298] on link "4801885" at bounding box center [243, 299] width 32 height 7
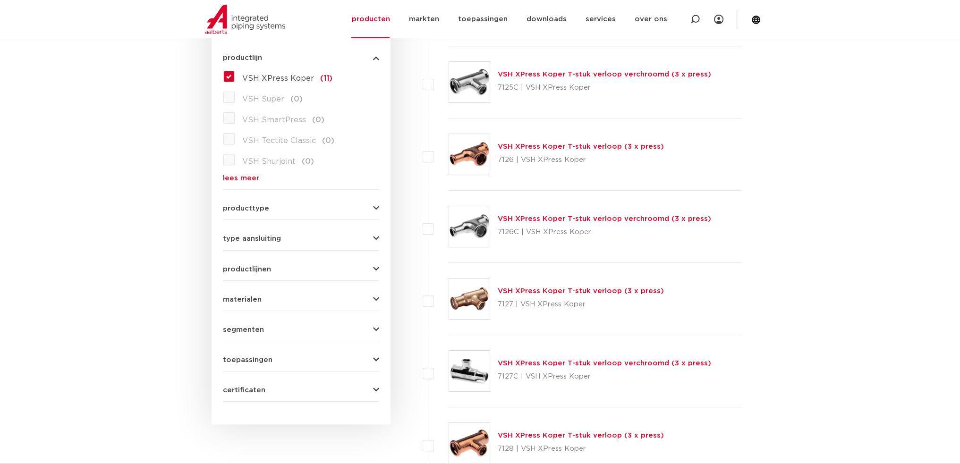
scroll to position [629, 0]
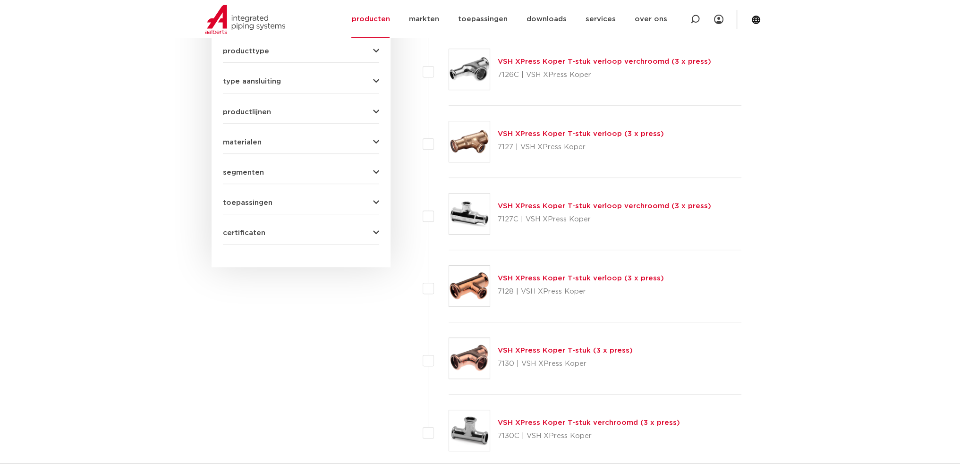
click at [598, 350] on link "VSH XPress Koper T-stuk (3 x press)" at bounding box center [565, 350] width 135 height 7
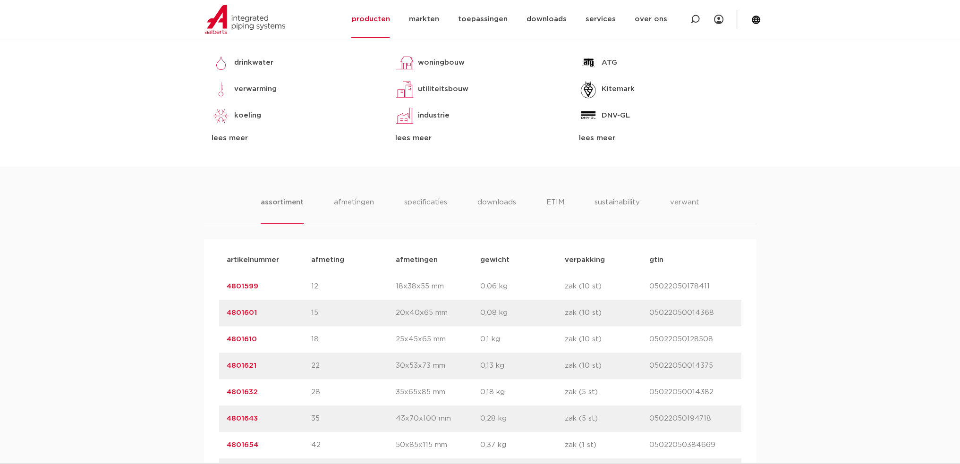
scroll to position [630, 0]
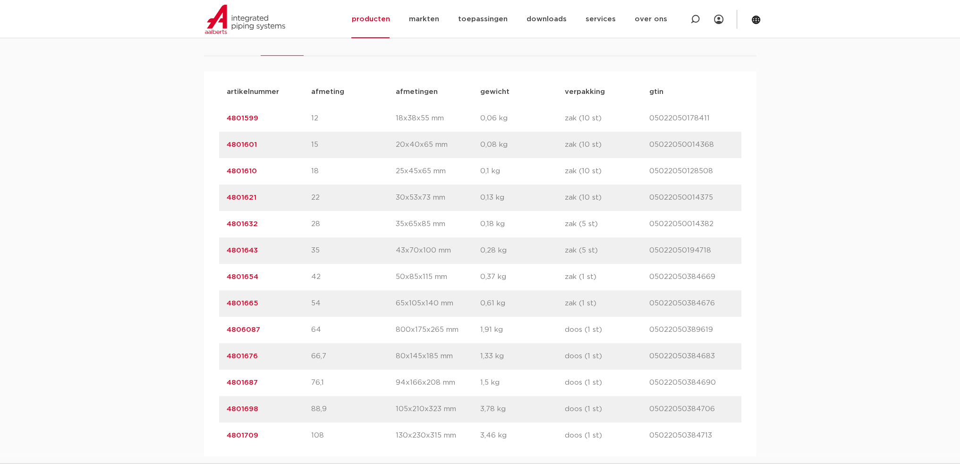
click at [248, 221] on link "4801632" at bounding box center [242, 224] width 31 height 7
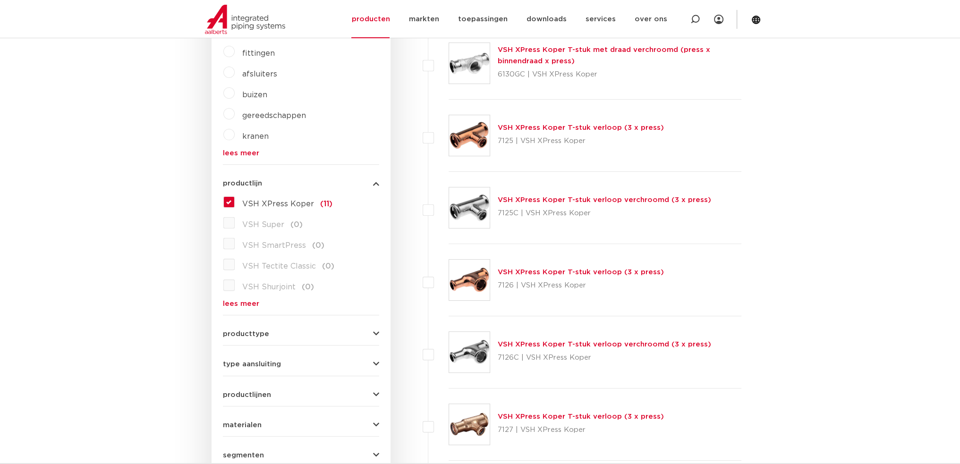
scroll to position [314, 0]
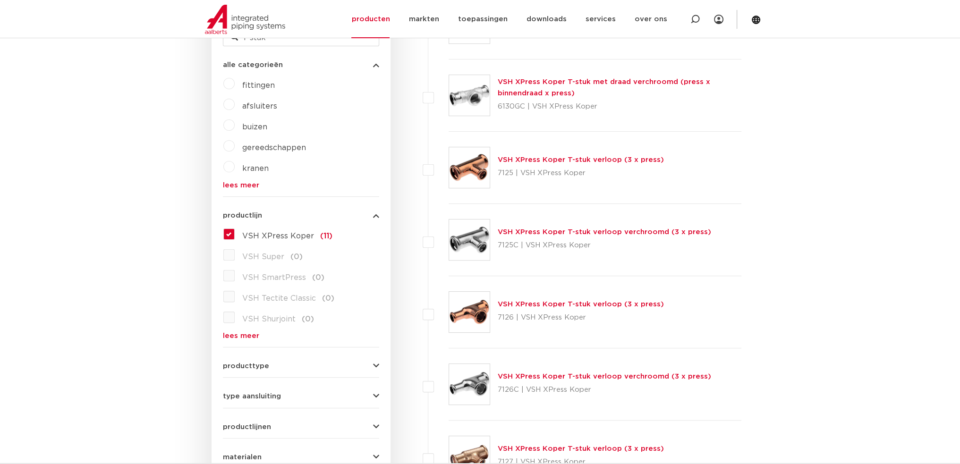
click at [593, 158] on link "VSH XPress Koper T-stuk verloop (3 x press)" at bounding box center [581, 159] width 166 height 7
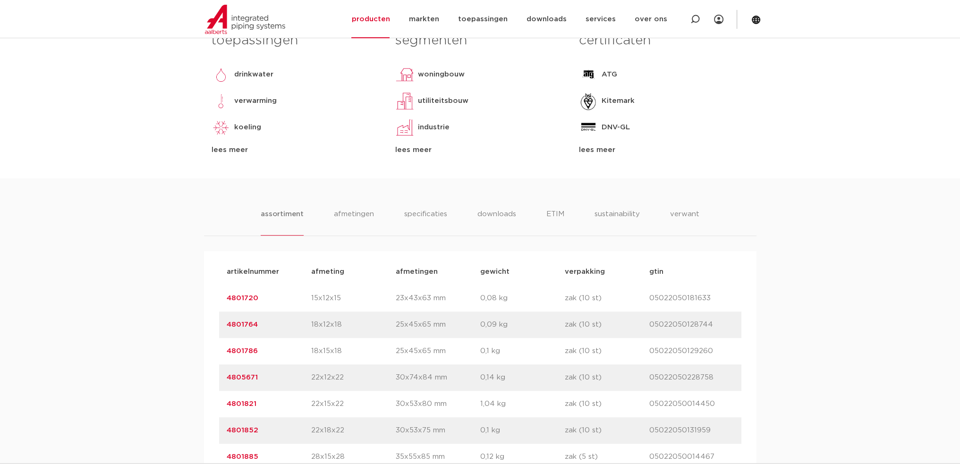
scroll to position [630, 0]
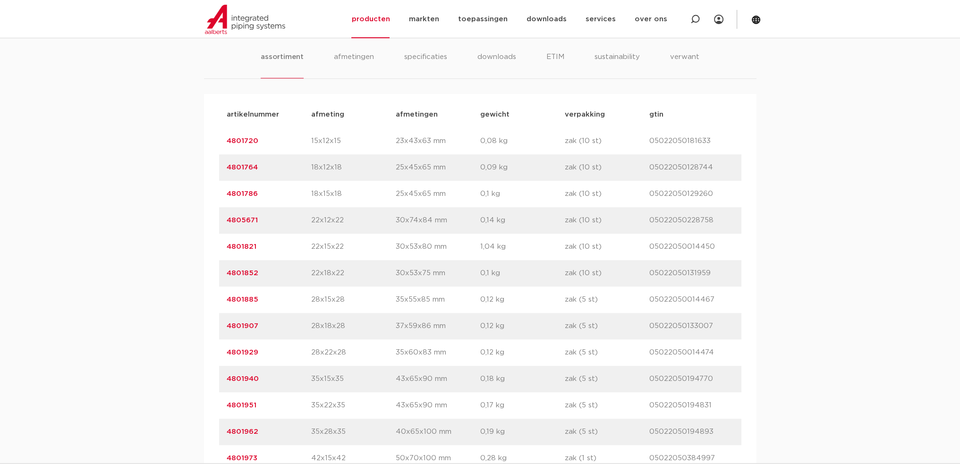
click at [246, 296] on link "4801885" at bounding box center [243, 299] width 32 height 7
click at [251, 353] on link "4801929" at bounding box center [243, 352] width 32 height 7
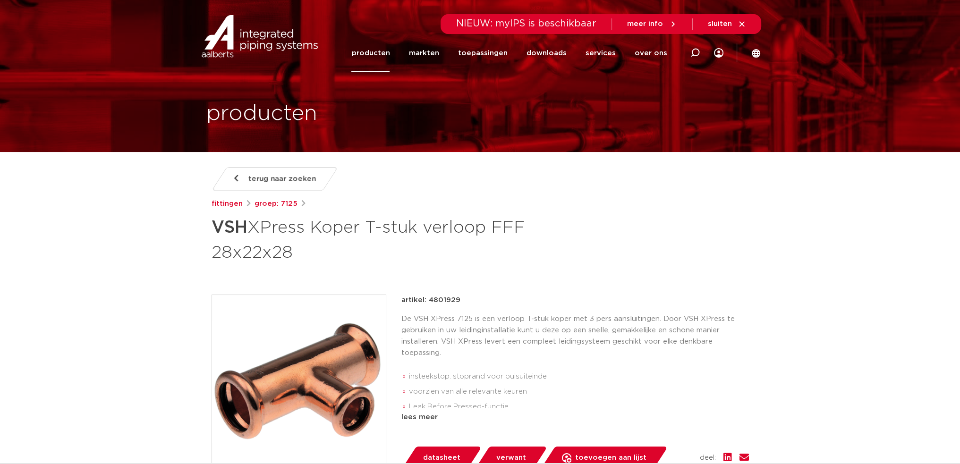
drag, startPoint x: 429, startPoint y: 298, endPoint x: 457, endPoint y: 299, distance: 27.9
click at [457, 299] on p "artikel: 4801929" at bounding box center [431, 300] width 59 height 11
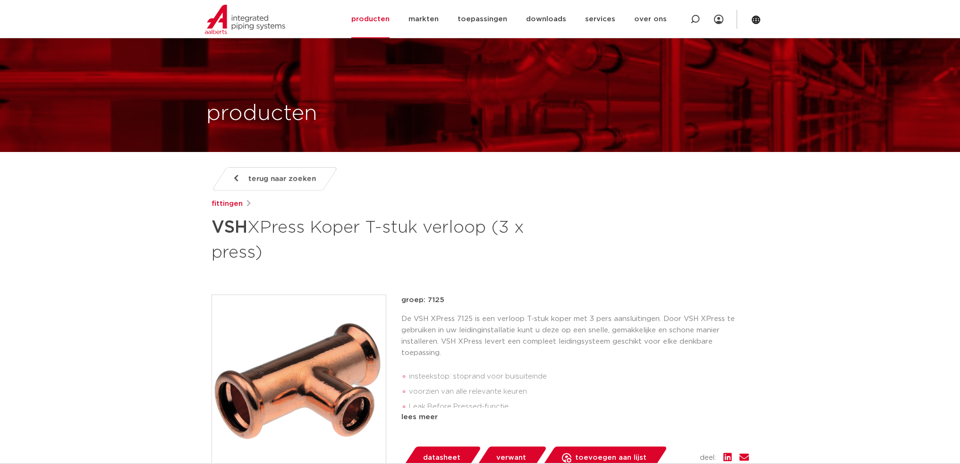
scroll to position [630, 0]
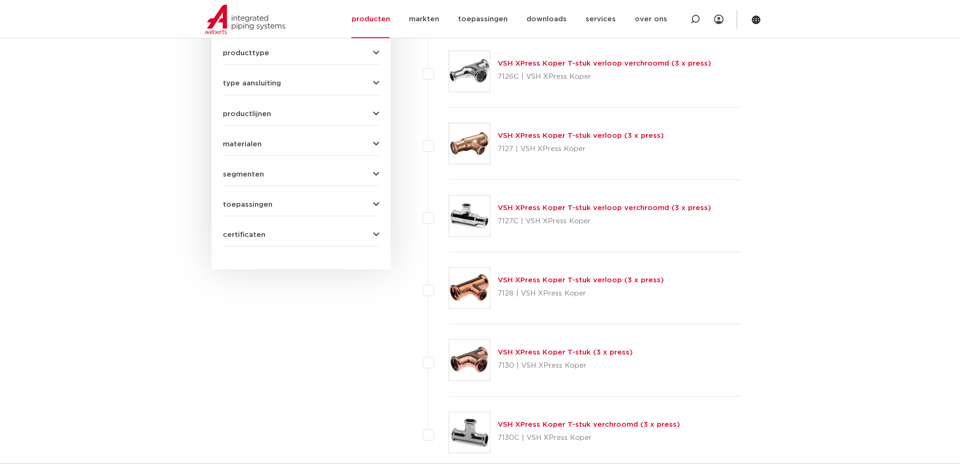
click at [548, 351] on link "VSH XPress Koper T-stuk (3 x press)" at bounding box center [565, 352] width 135 height 7
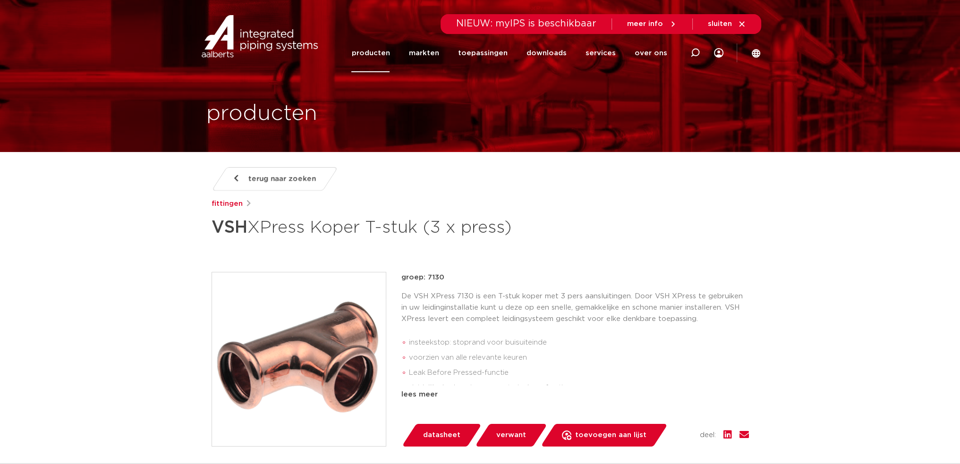
click at [265, 170] on link "terug naar zoeken" at bounding box center [274, 179] width 127 height 24
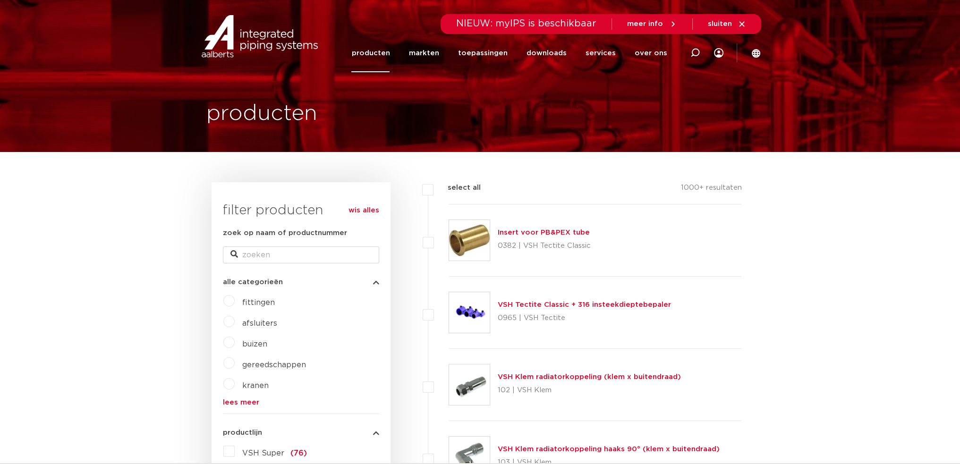
scroll to position [157, 0]
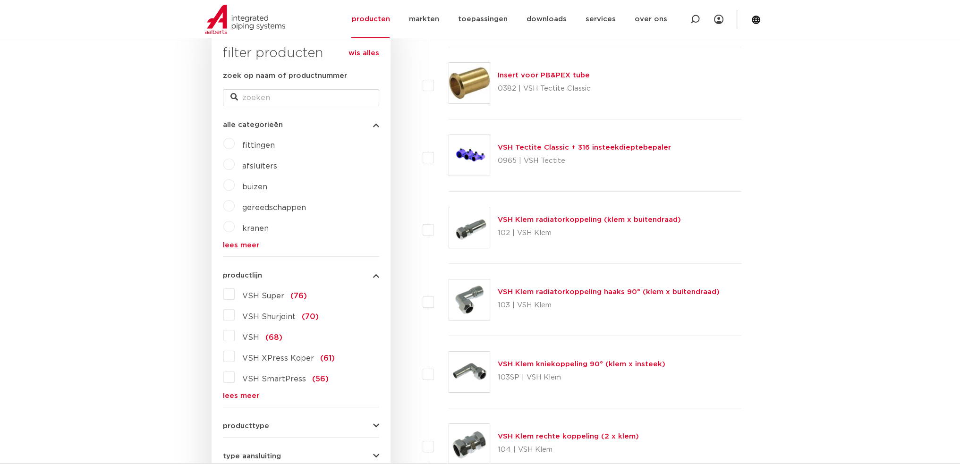
click at [235, 355] on label "VSH XPress Koper (61)" at bounding box center [285, 356] width 100 height 15
click at [0, 0] on input "VSH XPress Koper (61)" at bounding box center [0, 0] width 0 height 0
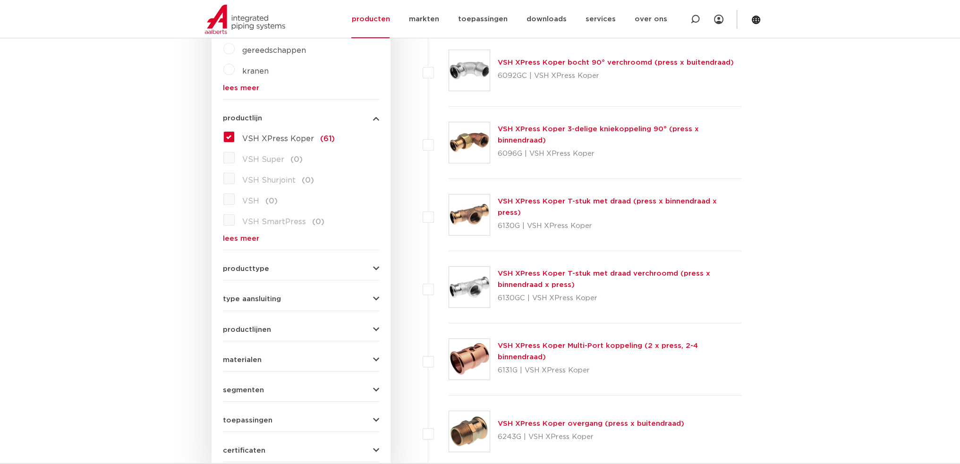
scroll to position [472, 0]
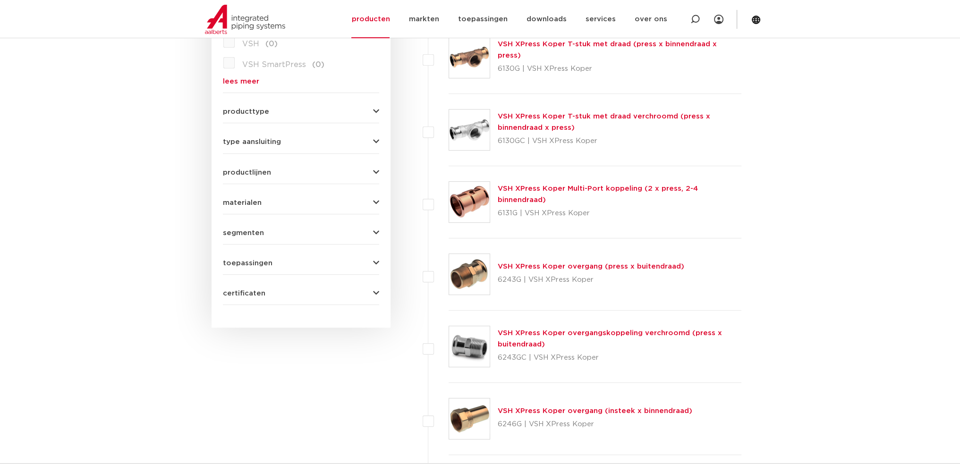
click at [655, 264] on link "VSH XPress Koper overgang (press x buitendraad)" at bounding box center [591, 266] width 187 height 7
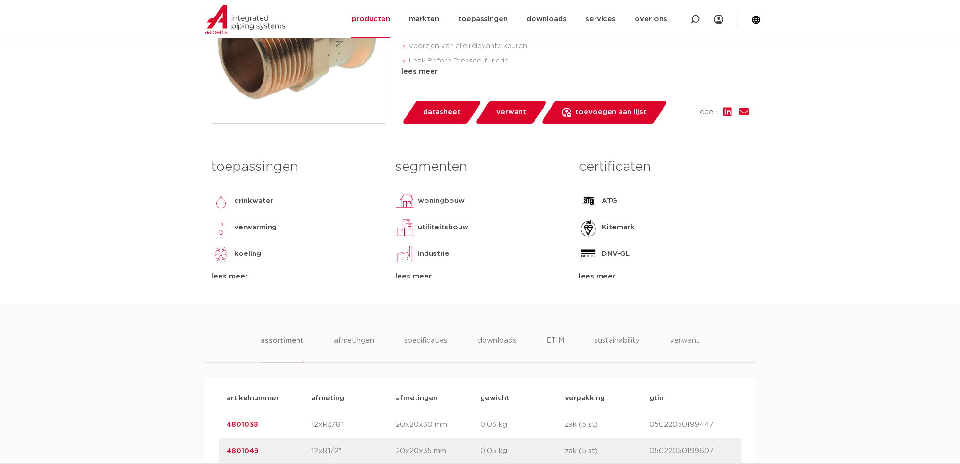
scroll to position [630, 0]
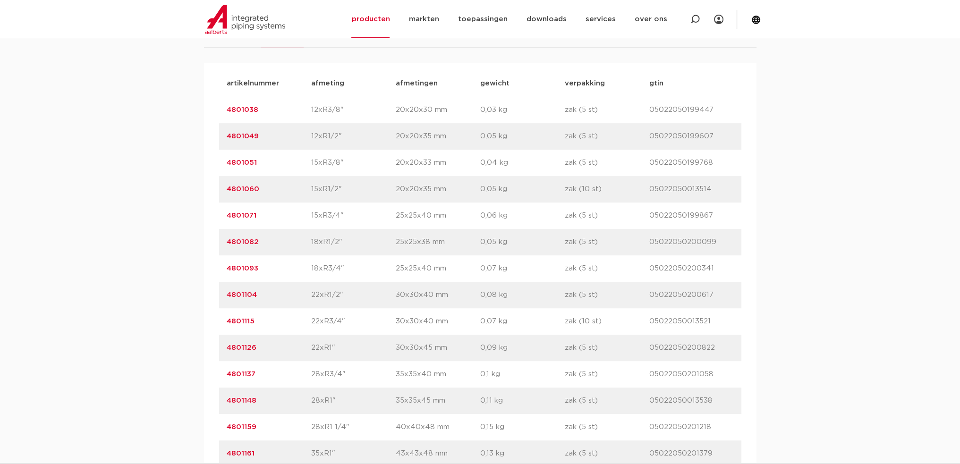
click at [242, 323] on link "4801115" at bounding box center [241, 321] width 28 height 7
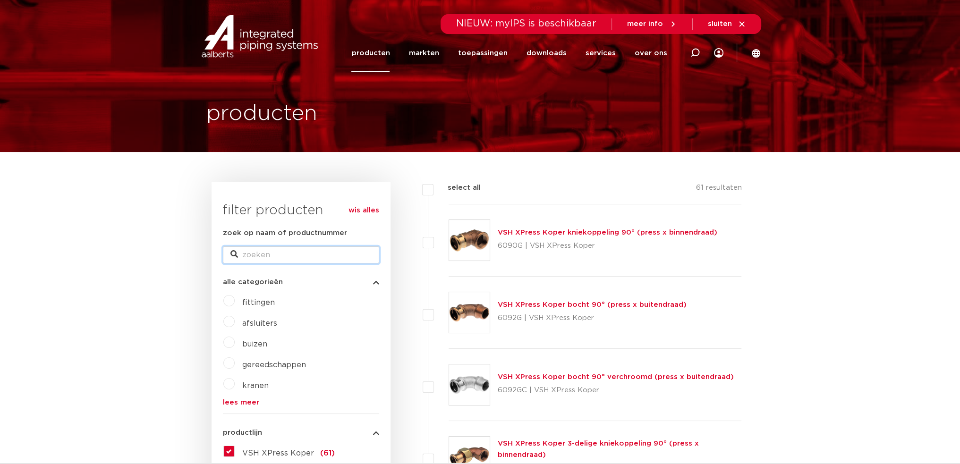
click at [273, 258] on input "zoek op naam of productnummer" at bounding box center [301, 255] width 156 height 17
type input "overgang"
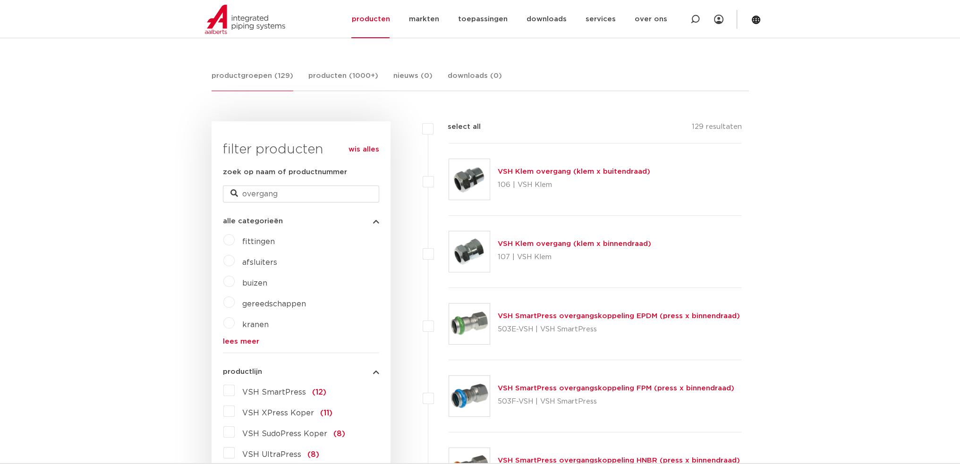
scroll to position [315, 0]
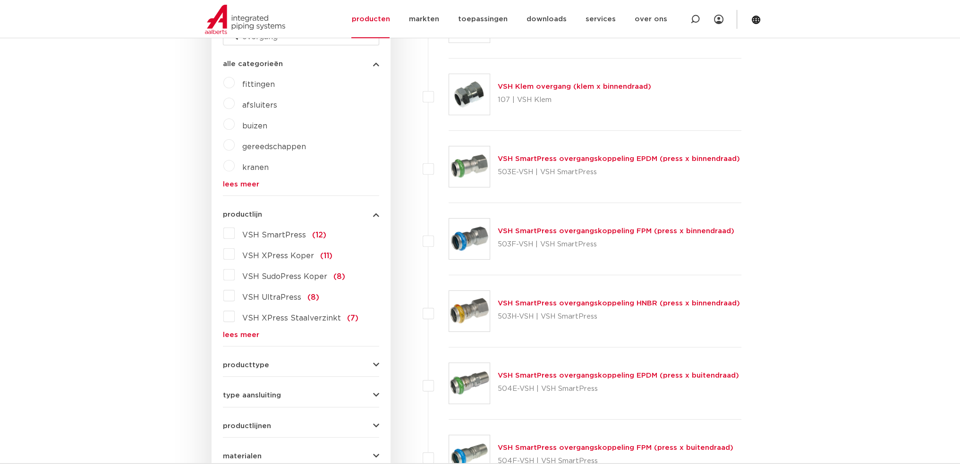
click at [240, 334] on link "lees meer" at bounding box center [301, 335] width 156 height 7
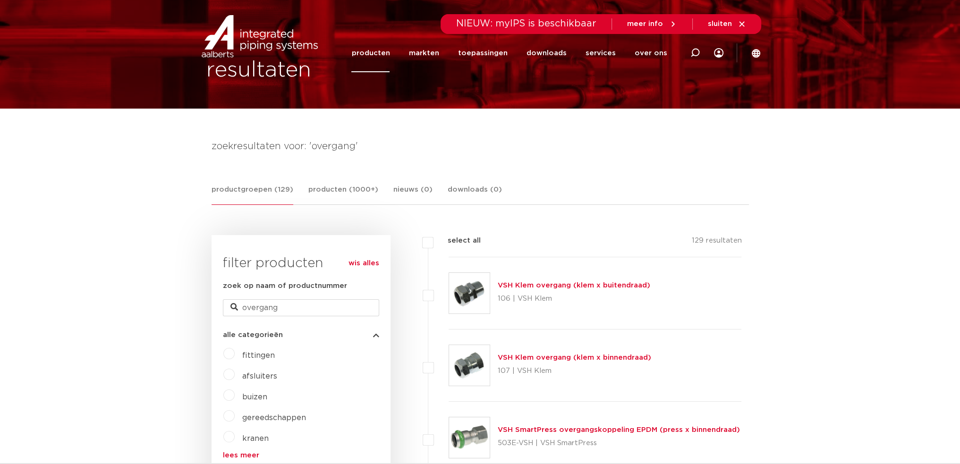
scroll to position [0, 0]
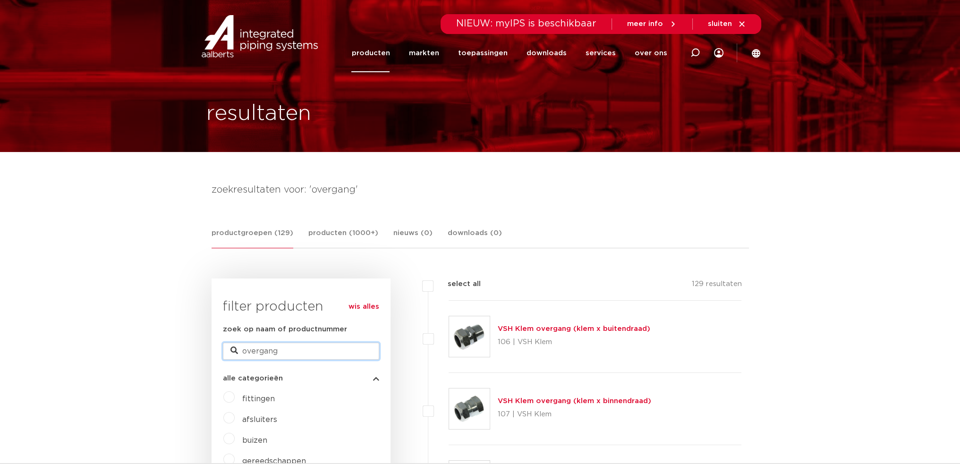
click at [290, 354] on input "overgang" at bounding box center [301, 351] width 156 height 17
type input "overgang xpress"
click at [579, 329] on link "VSH XPress Koper overgang (press x buitendraad)" at bounding box center [591, 328] width 187 height 7
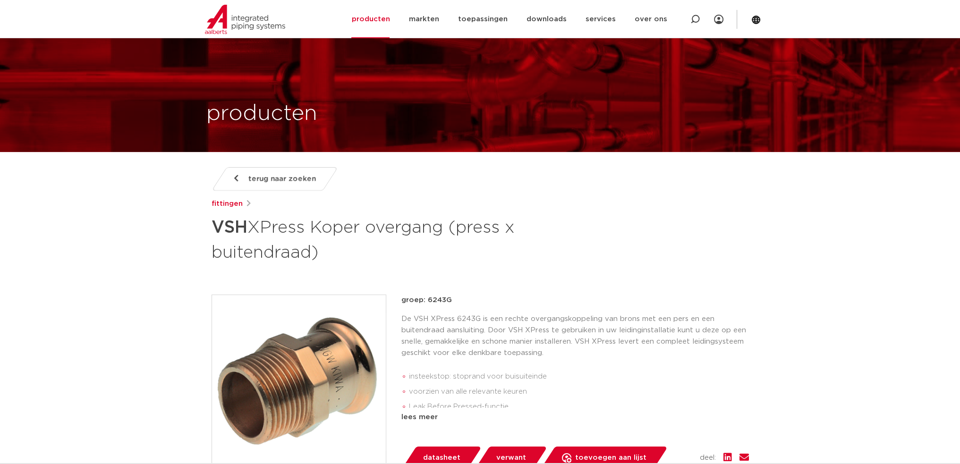
scroll to position [315, 0]
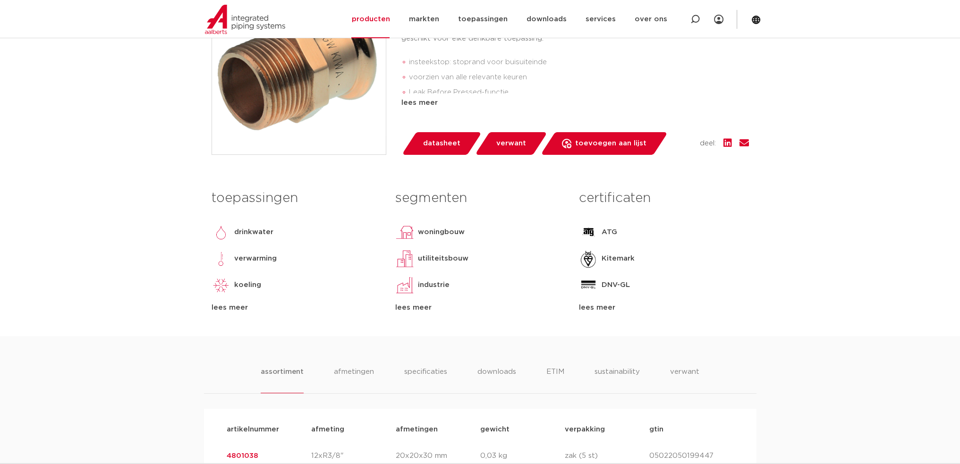
click at [448, 141] on span "datasheet" at bounding box center [441, 143] width 37 height 15
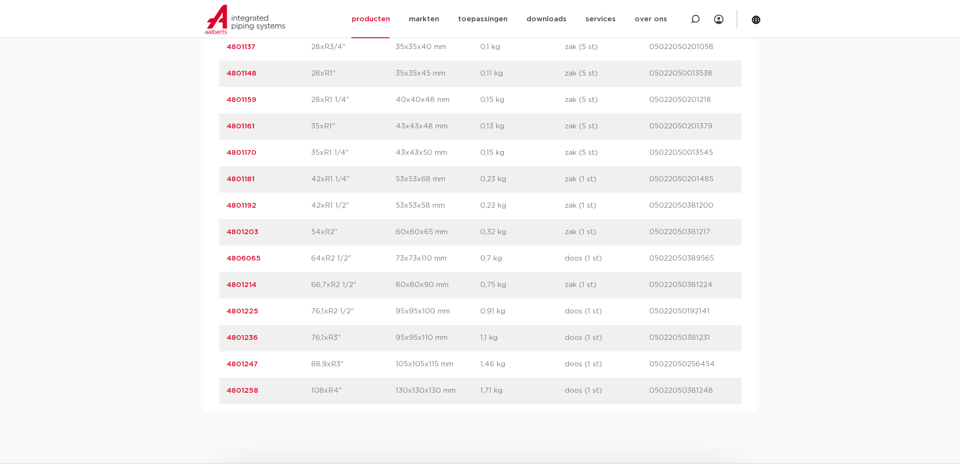
scroll to position [945, 0]
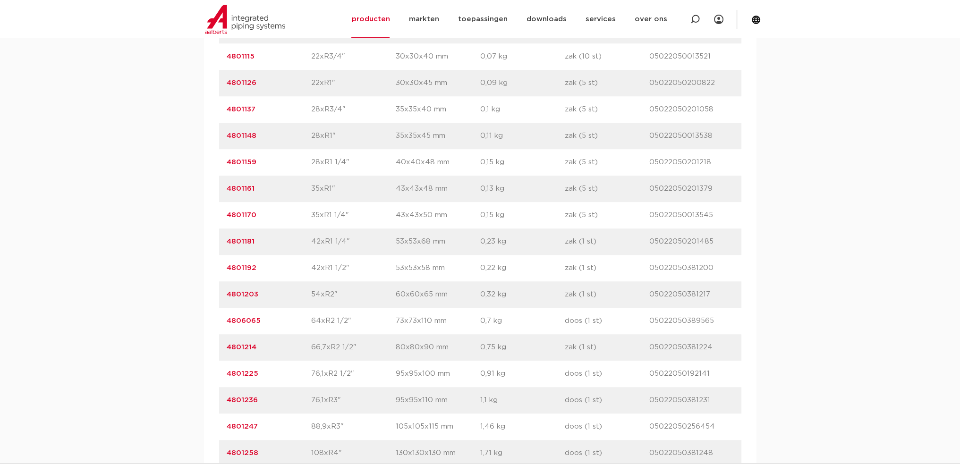
click at [246, 109] on link "4801137" at bounding box center [241, 109] width 29 height 7
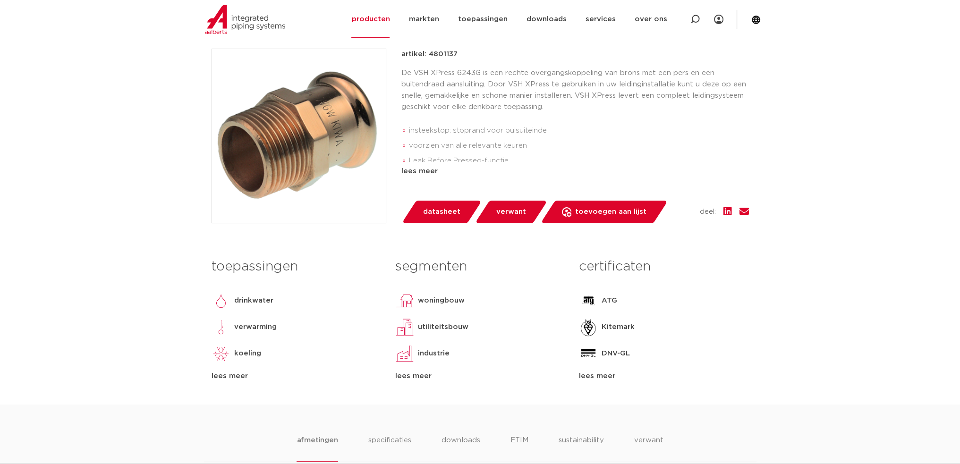
scroll to position [157, 0]
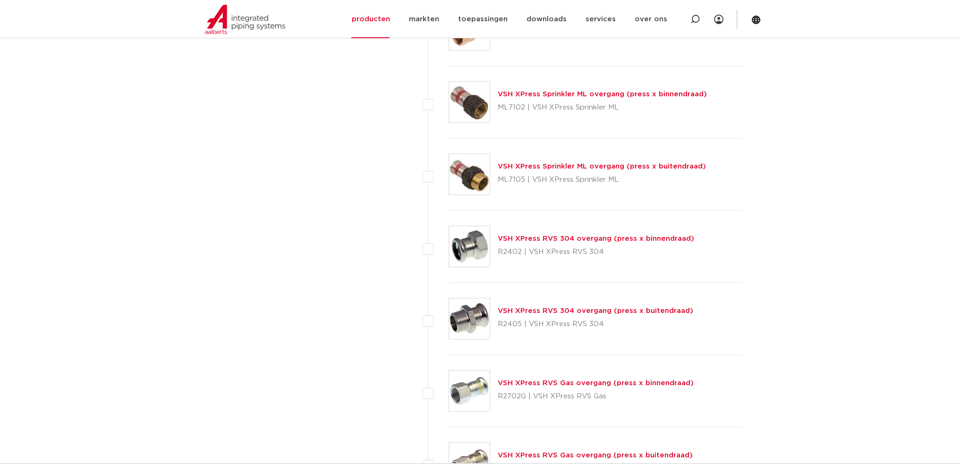
scroll to position [945, 0]
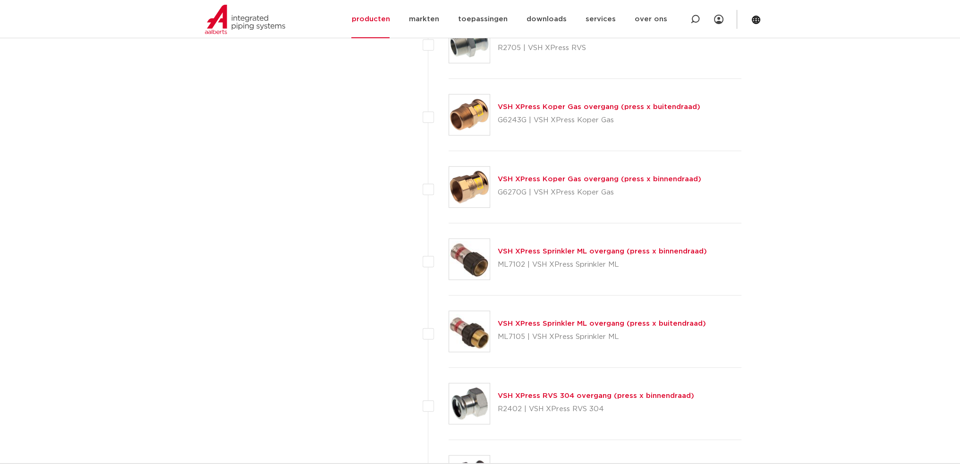
click at [610, 109] on link "VSH XPress Koper Gas overgang (press x buitendraad)" at bounding box center [599, 106] width 203 height 7
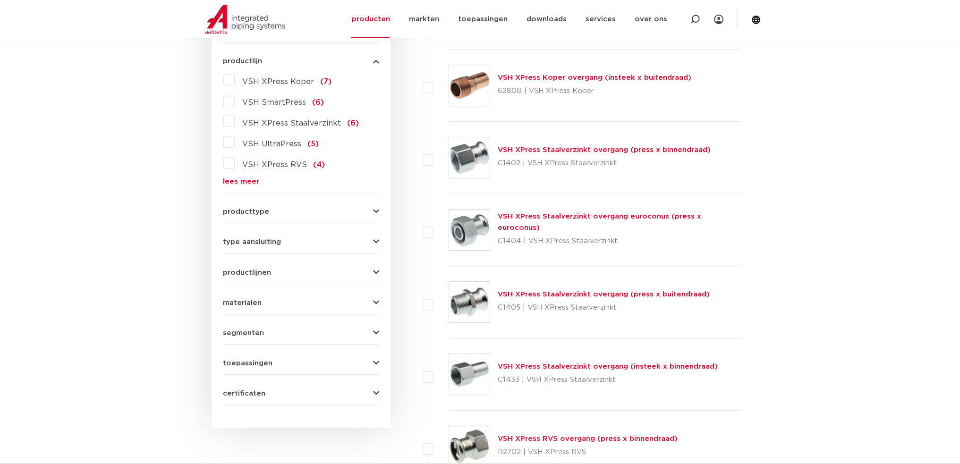
scroll to position [467, 0]
click at [246, 182] on link "lees meer" at bounding box center [301, 182] width 156 height 7
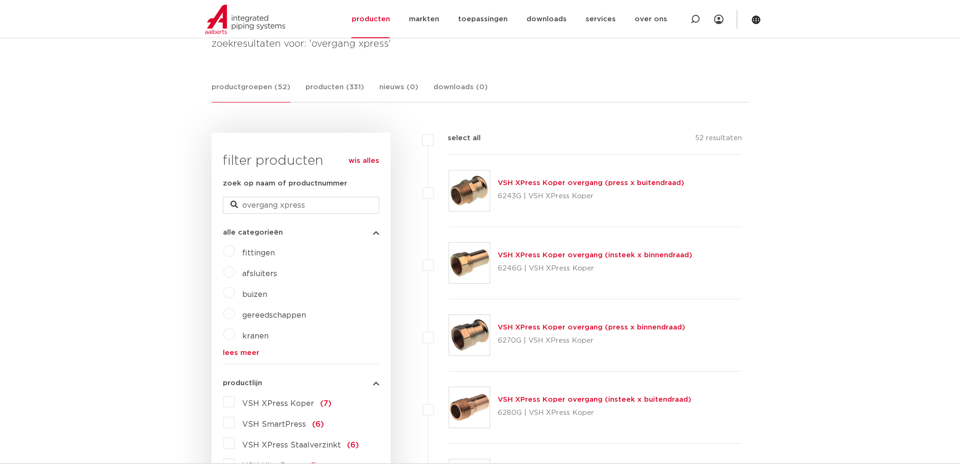
scroll to position [0, 0]
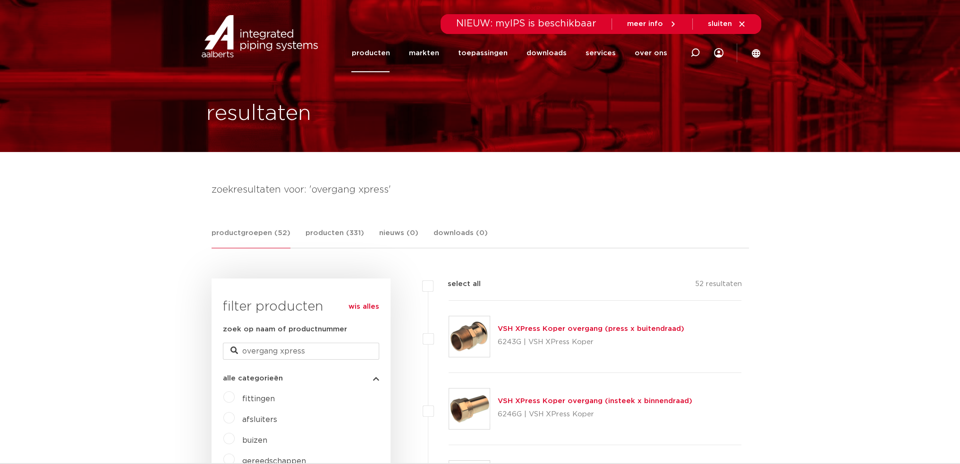
click at [614, 333] on link "VSH XPress Koper overgang (press x buitendraad)" at bounding box center [591, 328] width 187 height 7
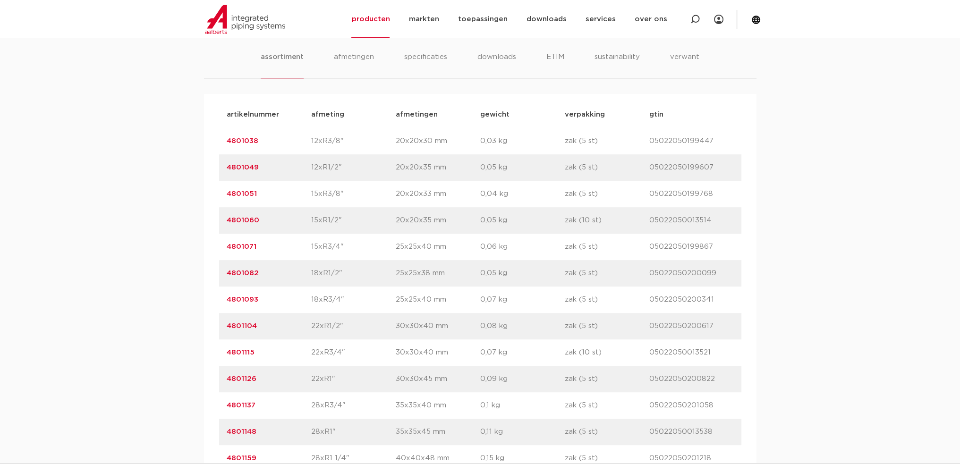
click at [242, 353] on link "4801115" at bounding box center [241, 352] width 28 height 7
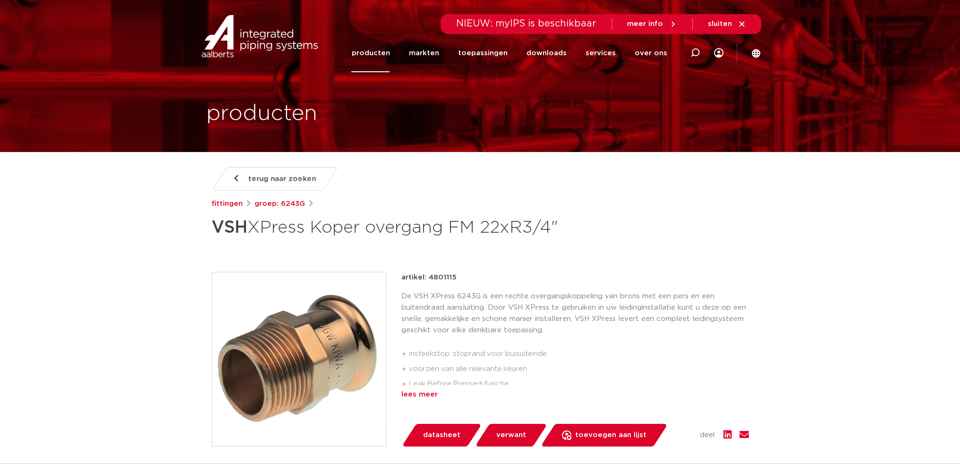
click at [421, 394] on div "lees meer" at bounding box center [576, 394] width 348 height 11
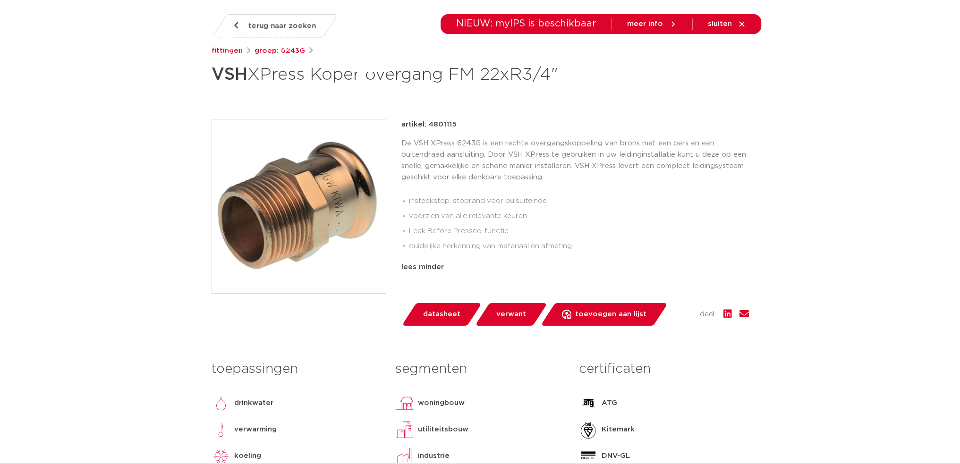
scroll to position [6, 0]
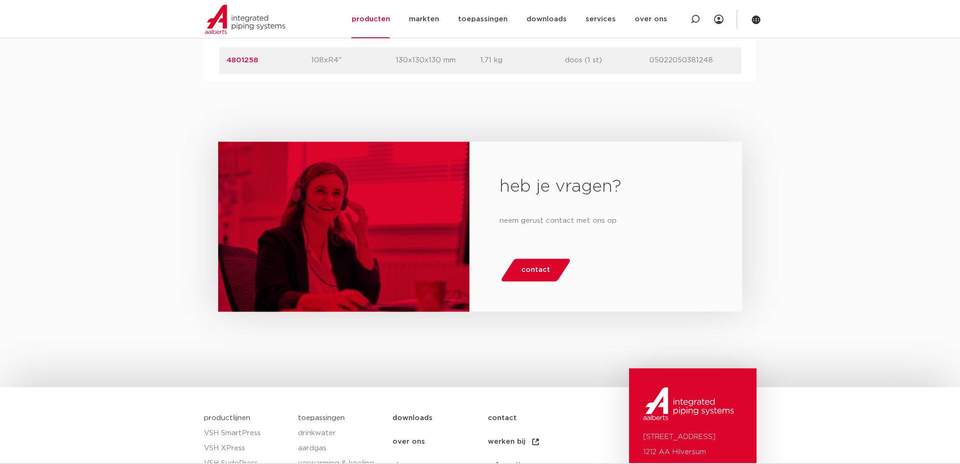
scroll to position [1423, 0]
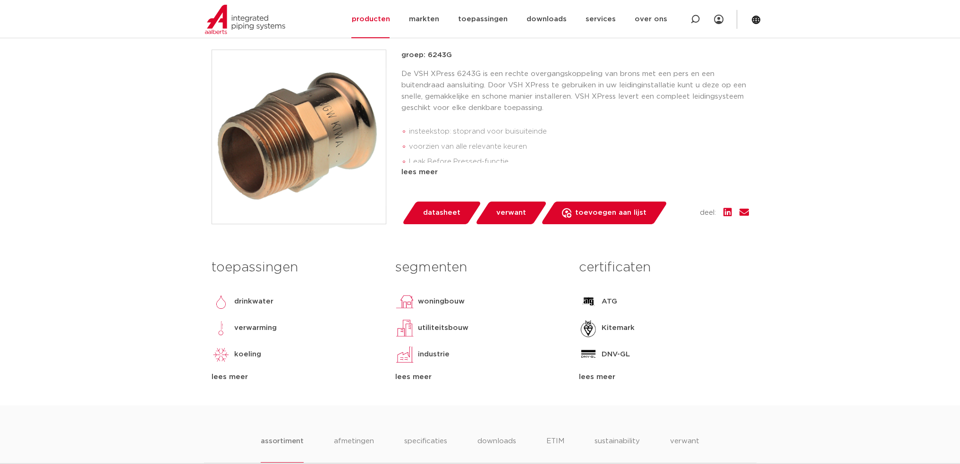
click at [512, 206] on span "verwant" at bounding box center [512, 213] width 30 height 15
